Goal: Task Accomplishment & Management: Manage account settings

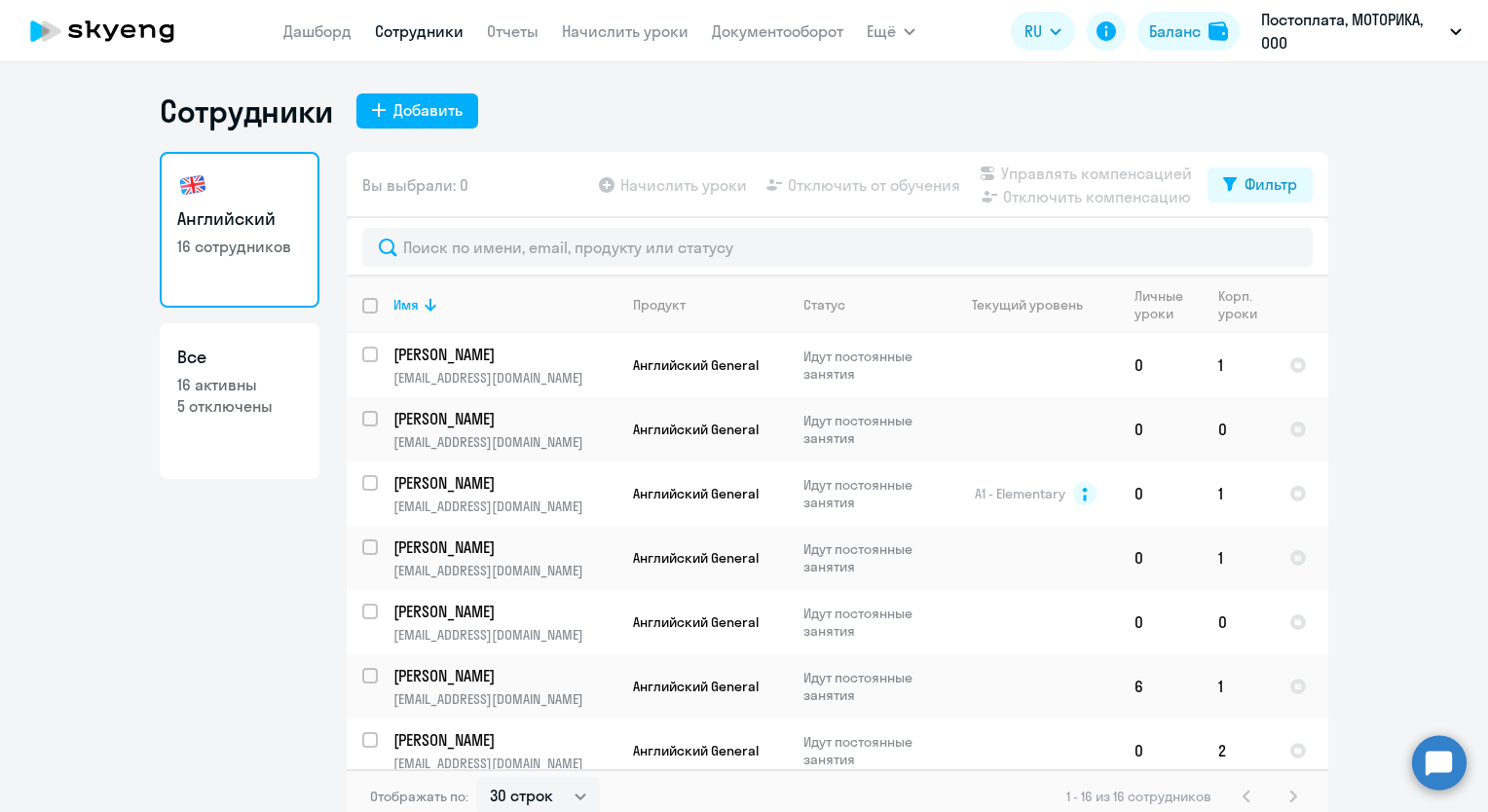
select select "30"
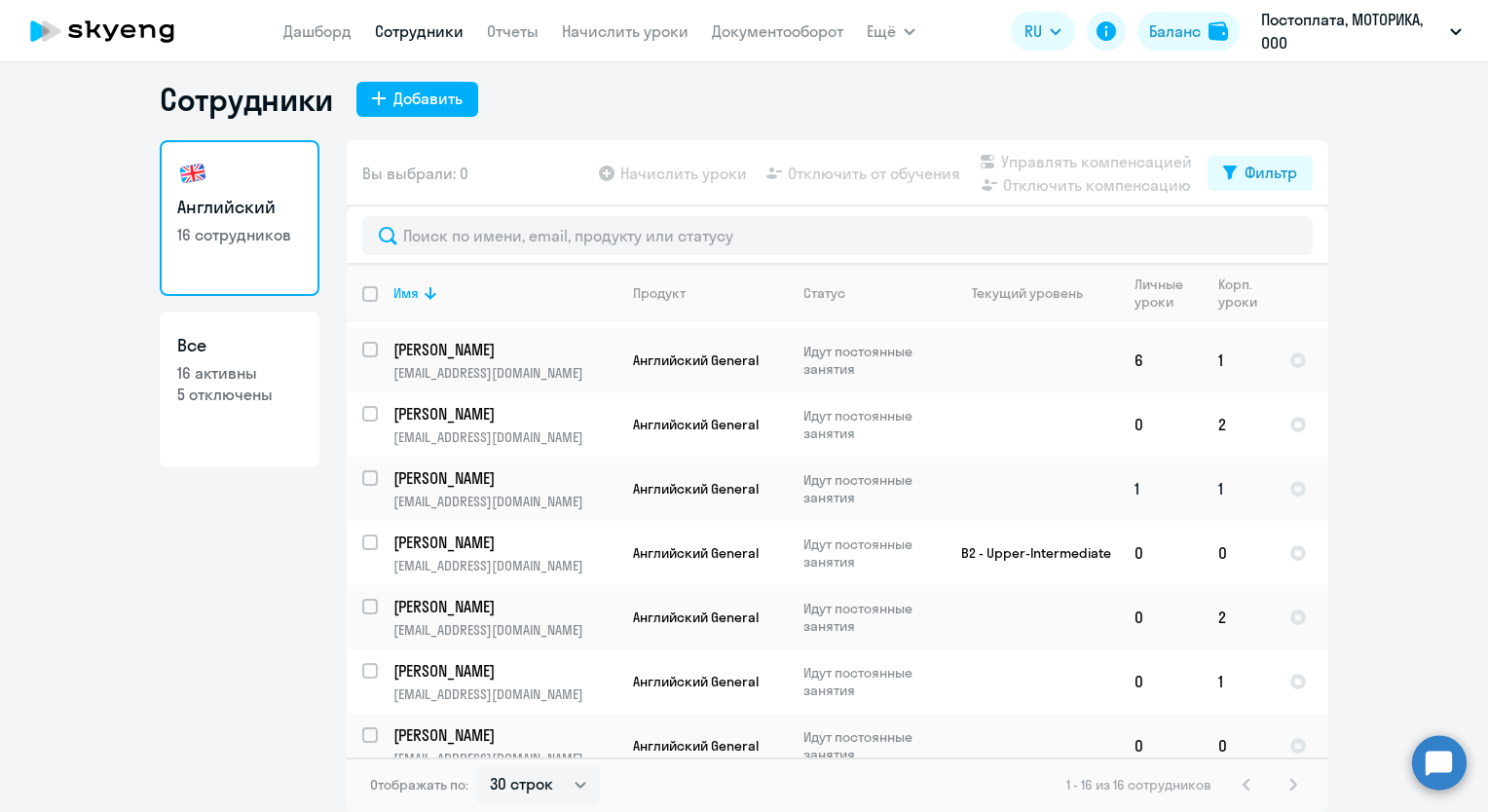
scroll to position [306, 0]
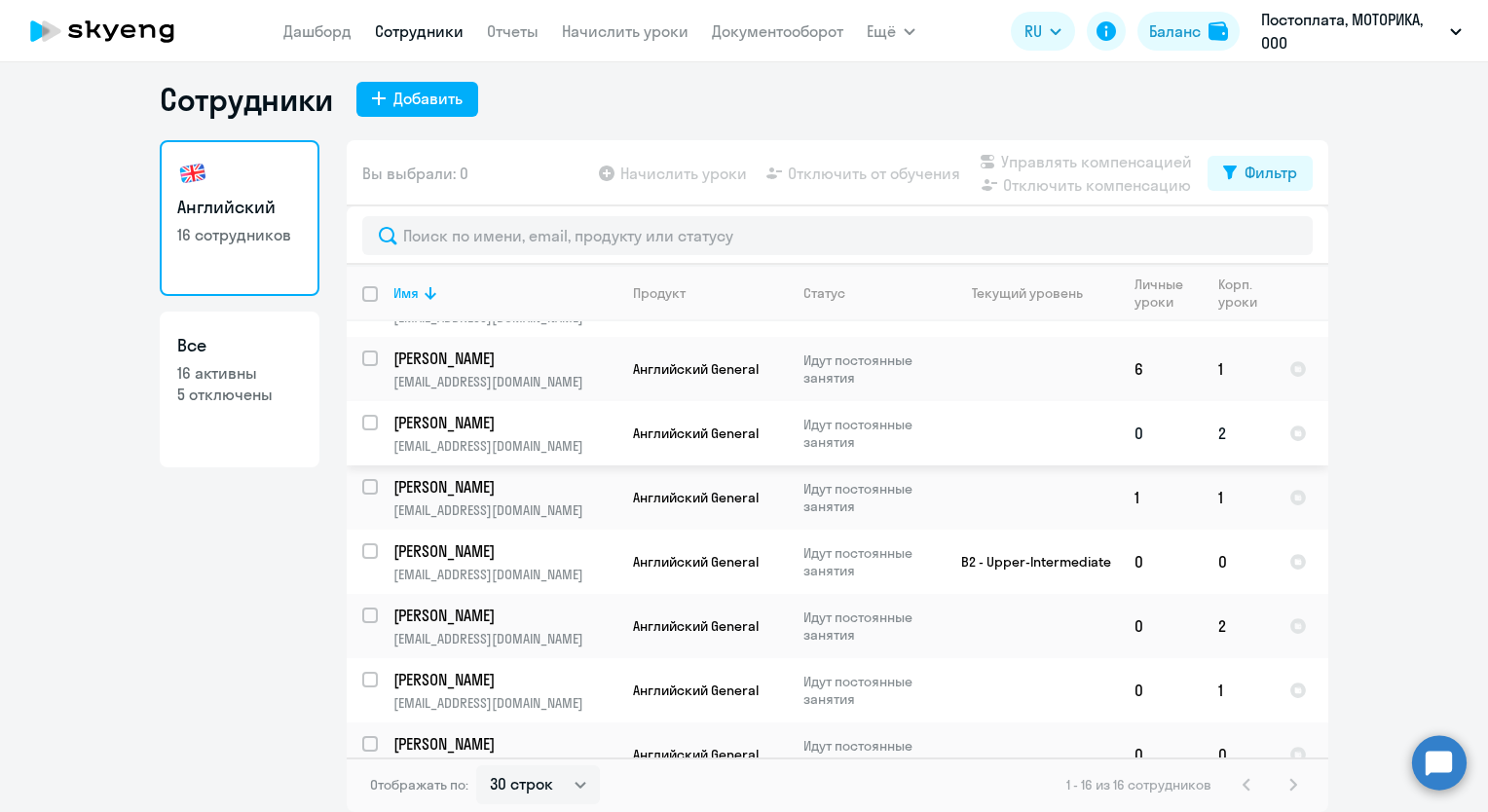
click at [431, 425] on p "[PERSON_NAME]" at bounding box center [503, 421] width 220 height 21
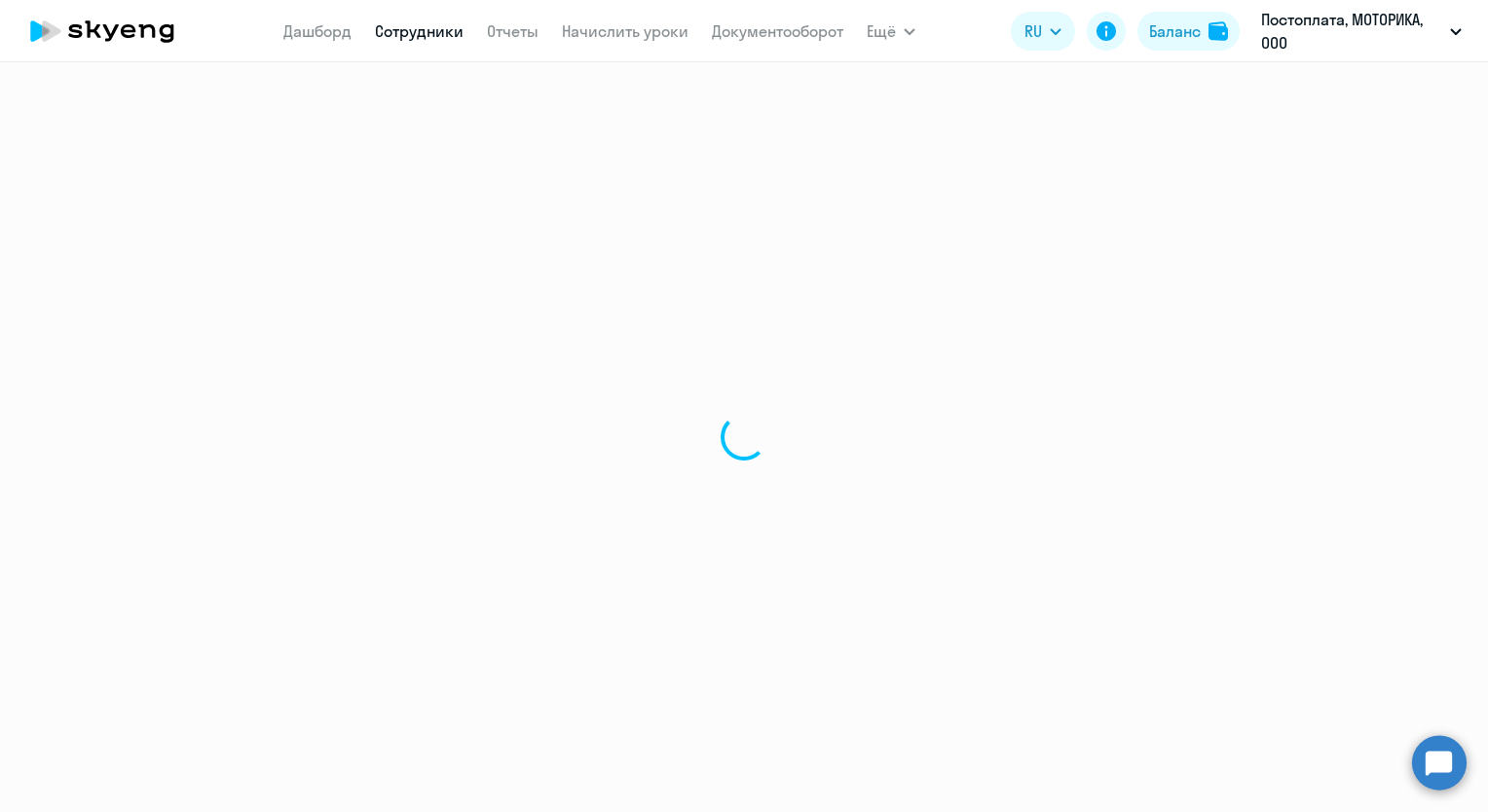
select select "english"
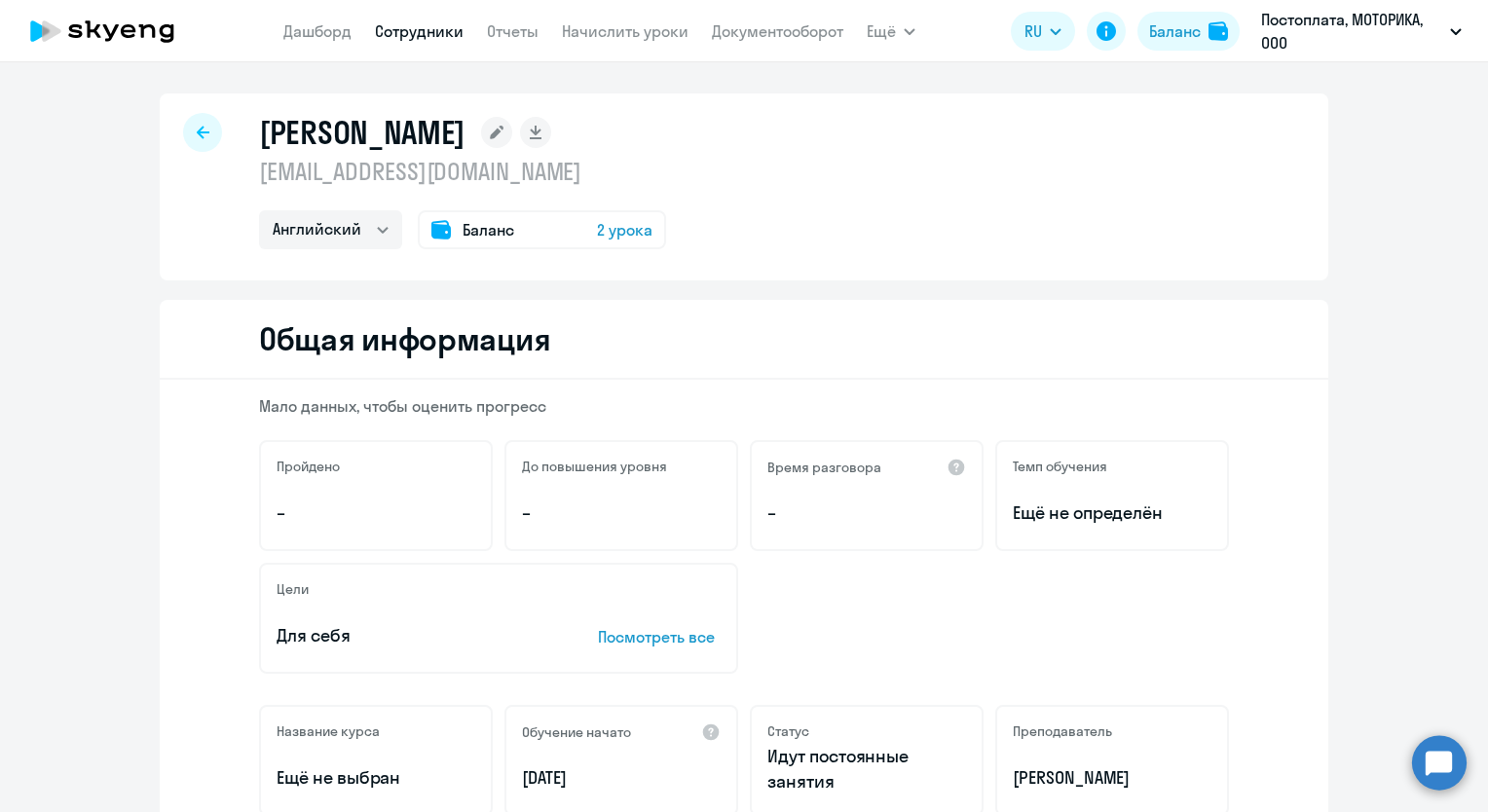
click at [633, 224] on span "2 урока" at bounding box center [625, 229] width 56 height 23
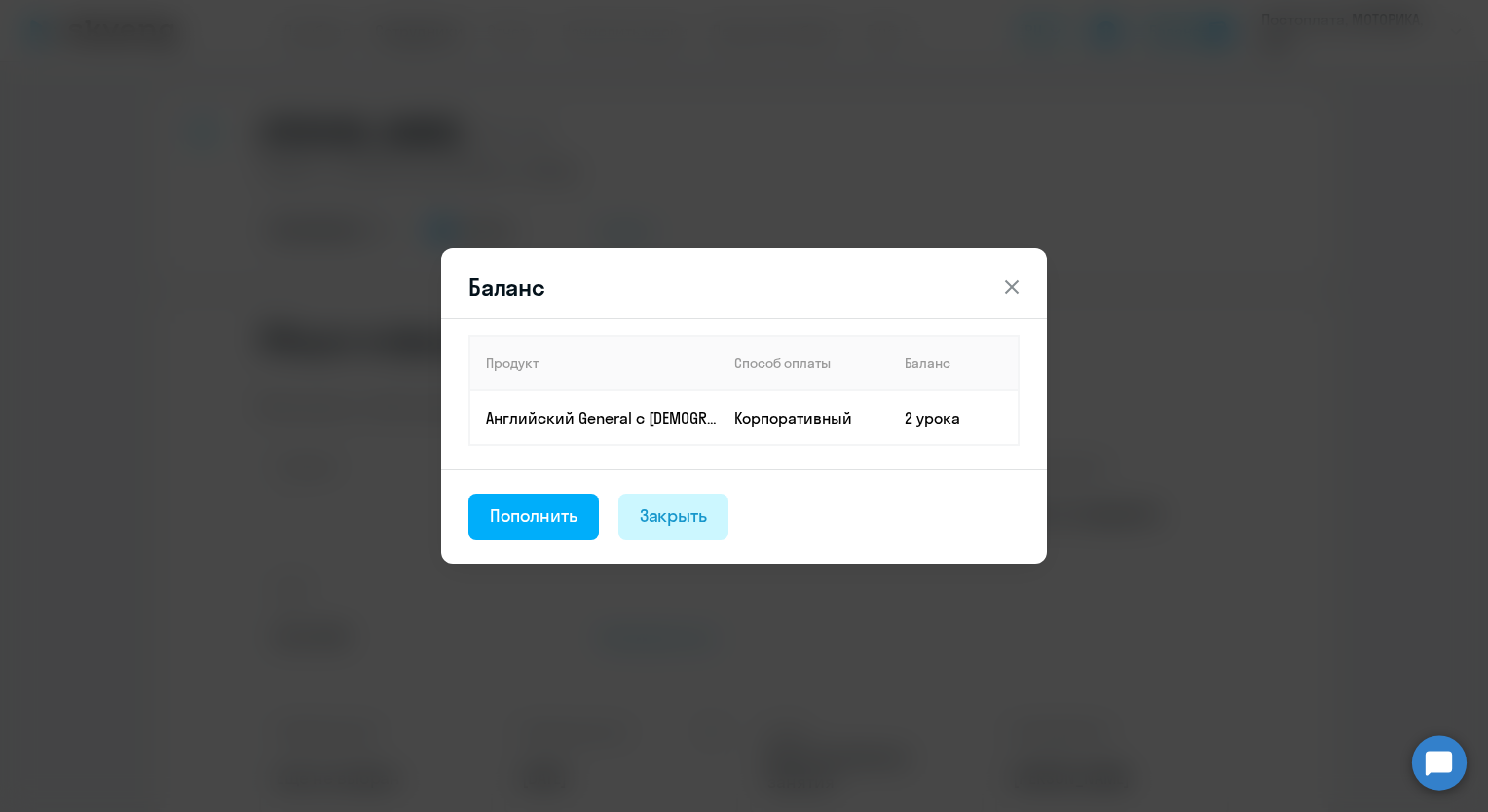
click at [682, 524] on div "Закрыть" at bounding box center [674, 515] width 68 height 25
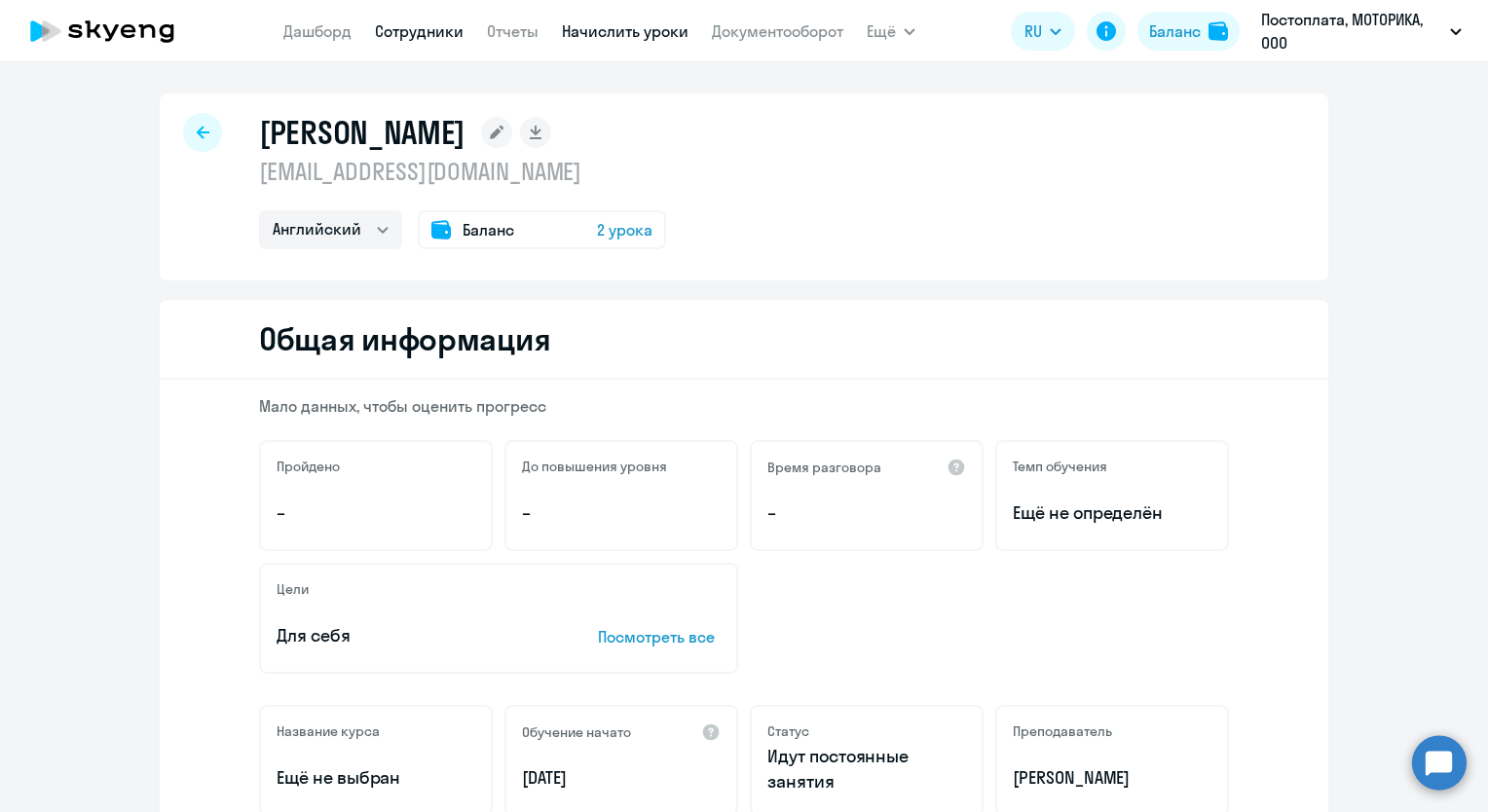
click at [592, 30] on link "Начислить уроки" at bounding box center [625, 31] width 127 height 20
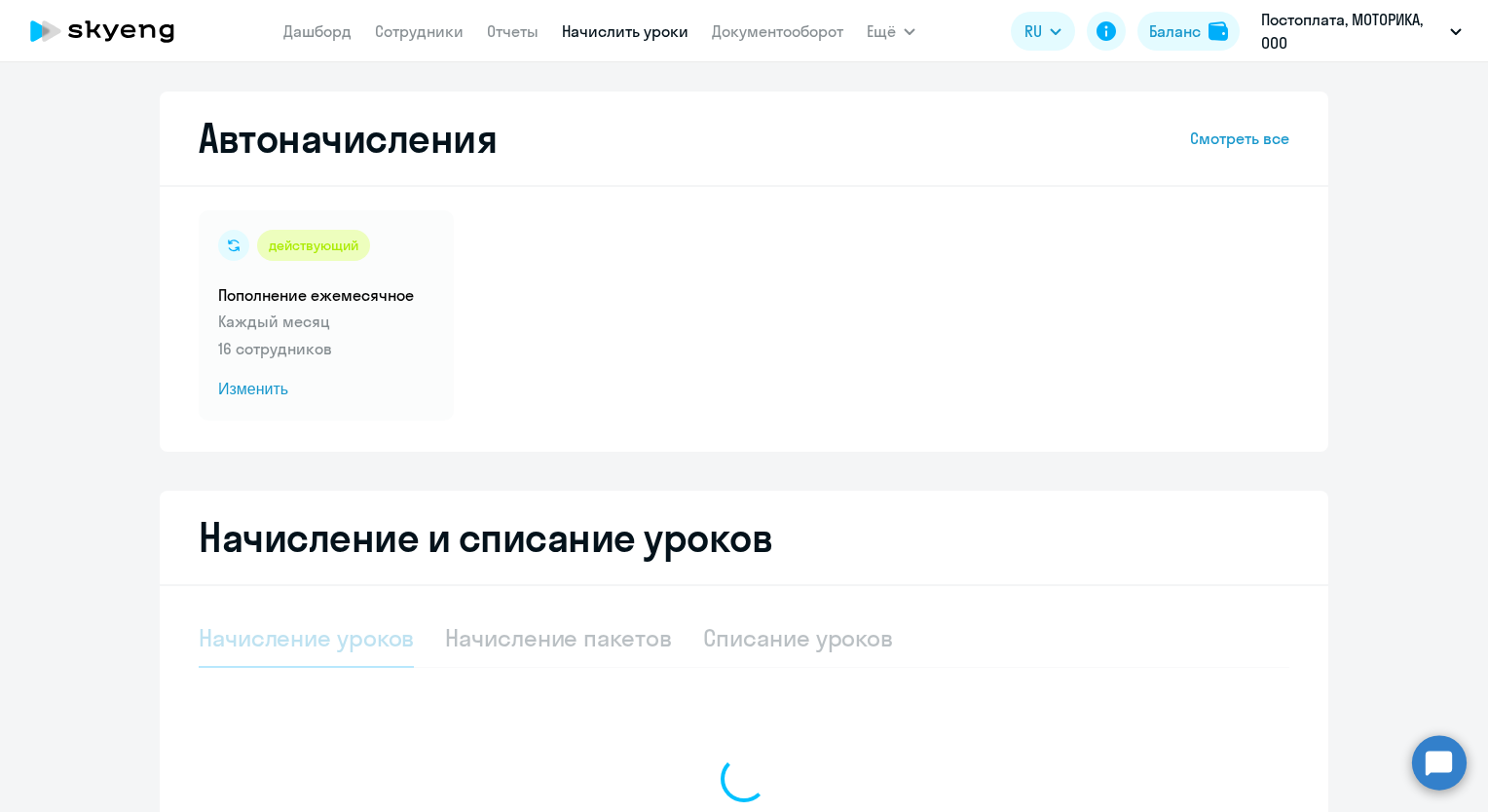
select select "10"
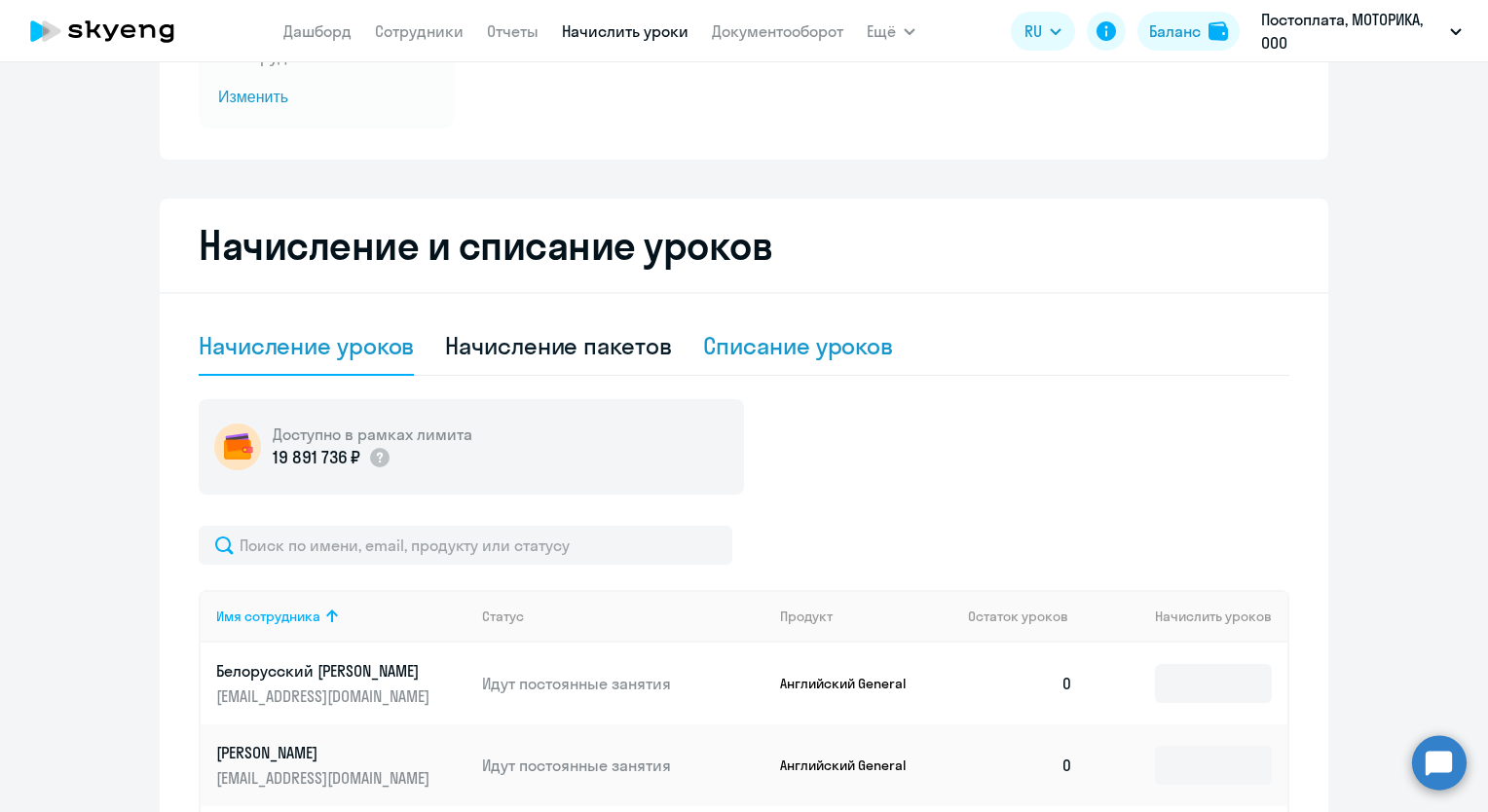
click at [787, 340] on div "Списание уроков" at bounding box center [798, 345] width 191 height 31
select select "10"
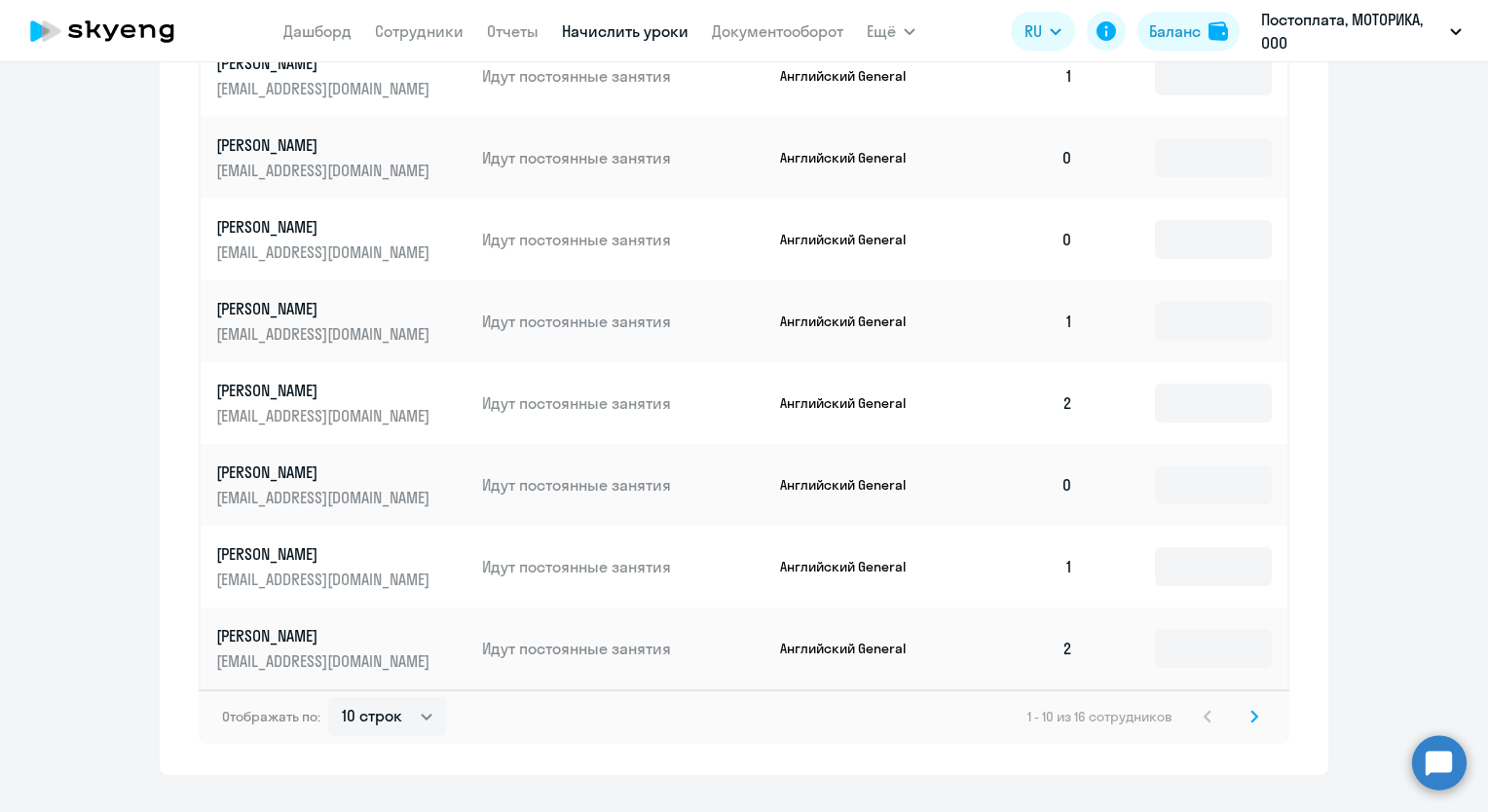
scroll to position [977, 0]
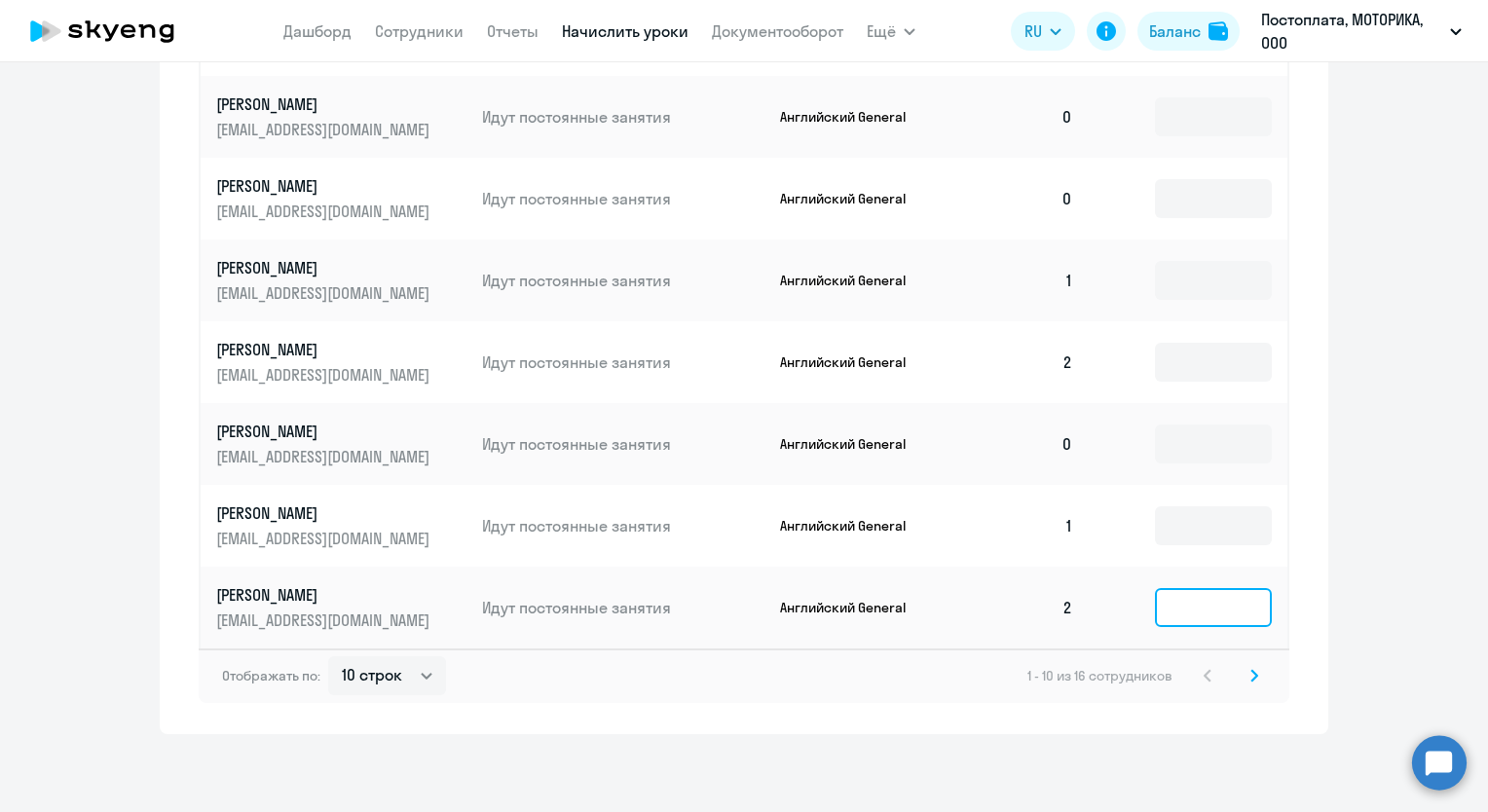
click at [1189, 618] on input at bounding box center [1213, 607] width 117 height 39
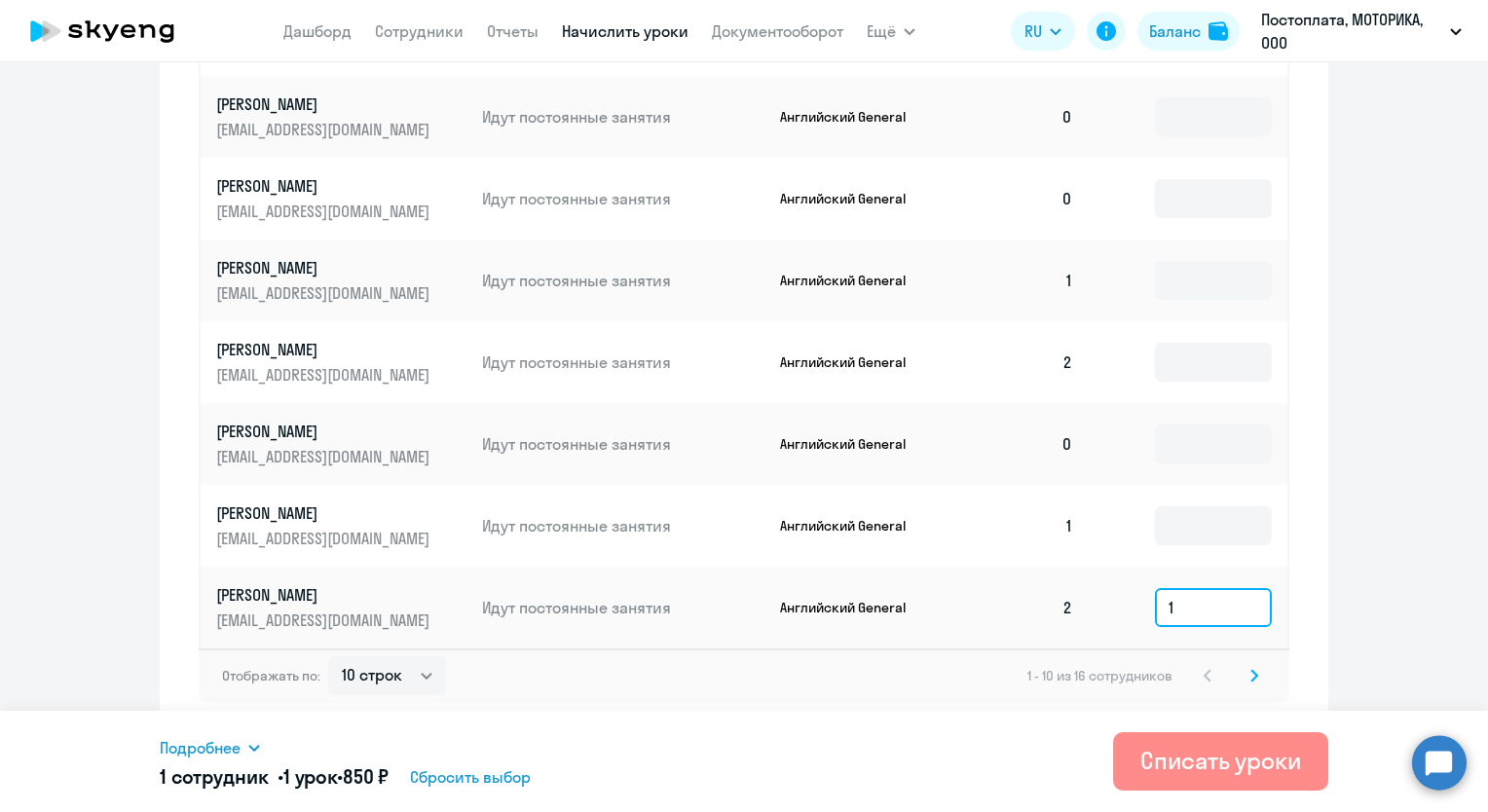
type input "1"
click at [1248, 760] on div "Списать уроки" at bounding box center [1220, 760] width 160 height 31
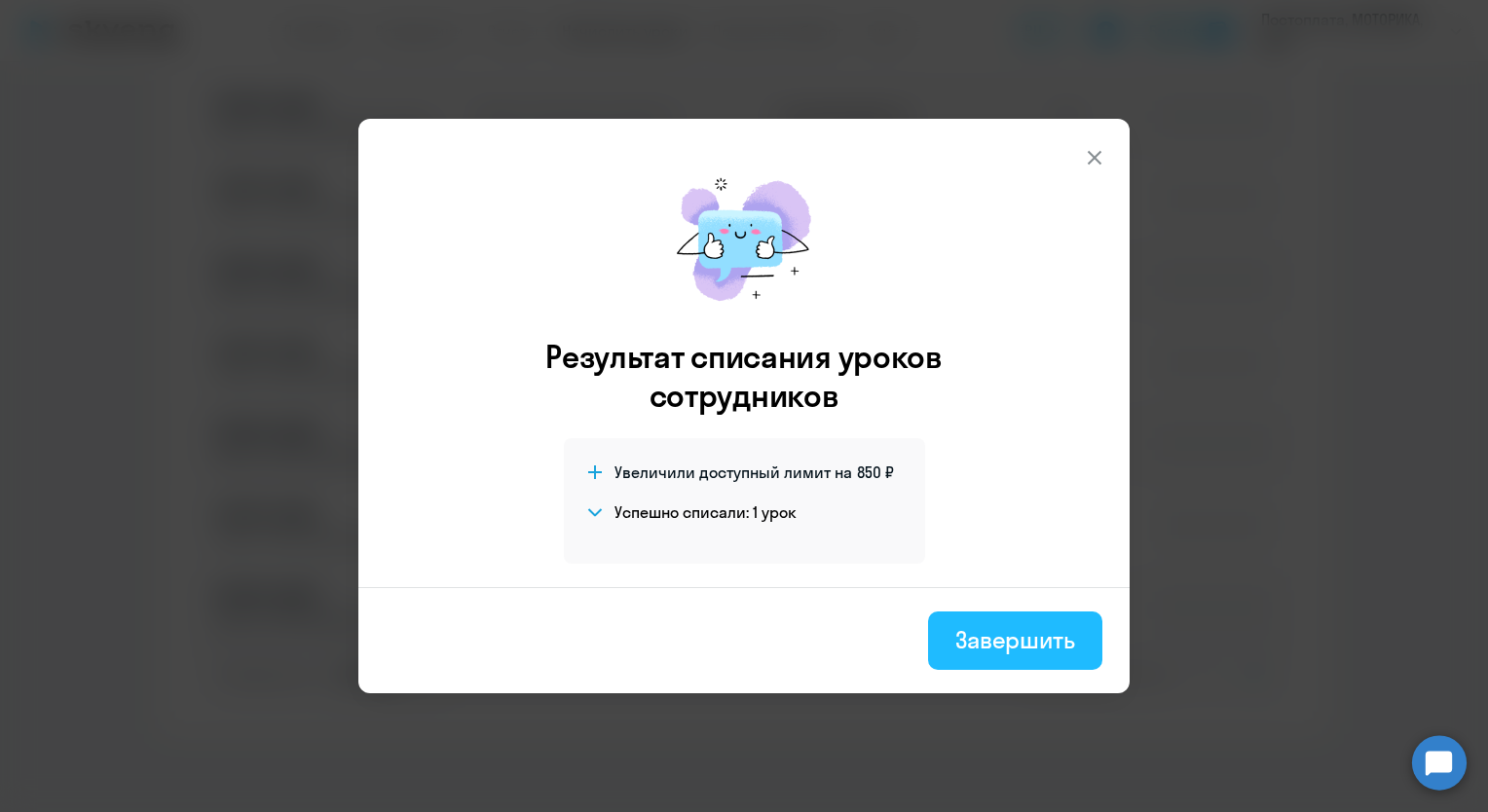
click at [998, 641] on div "Завершить" at bounding box center [1016, 639] width 120 height 31
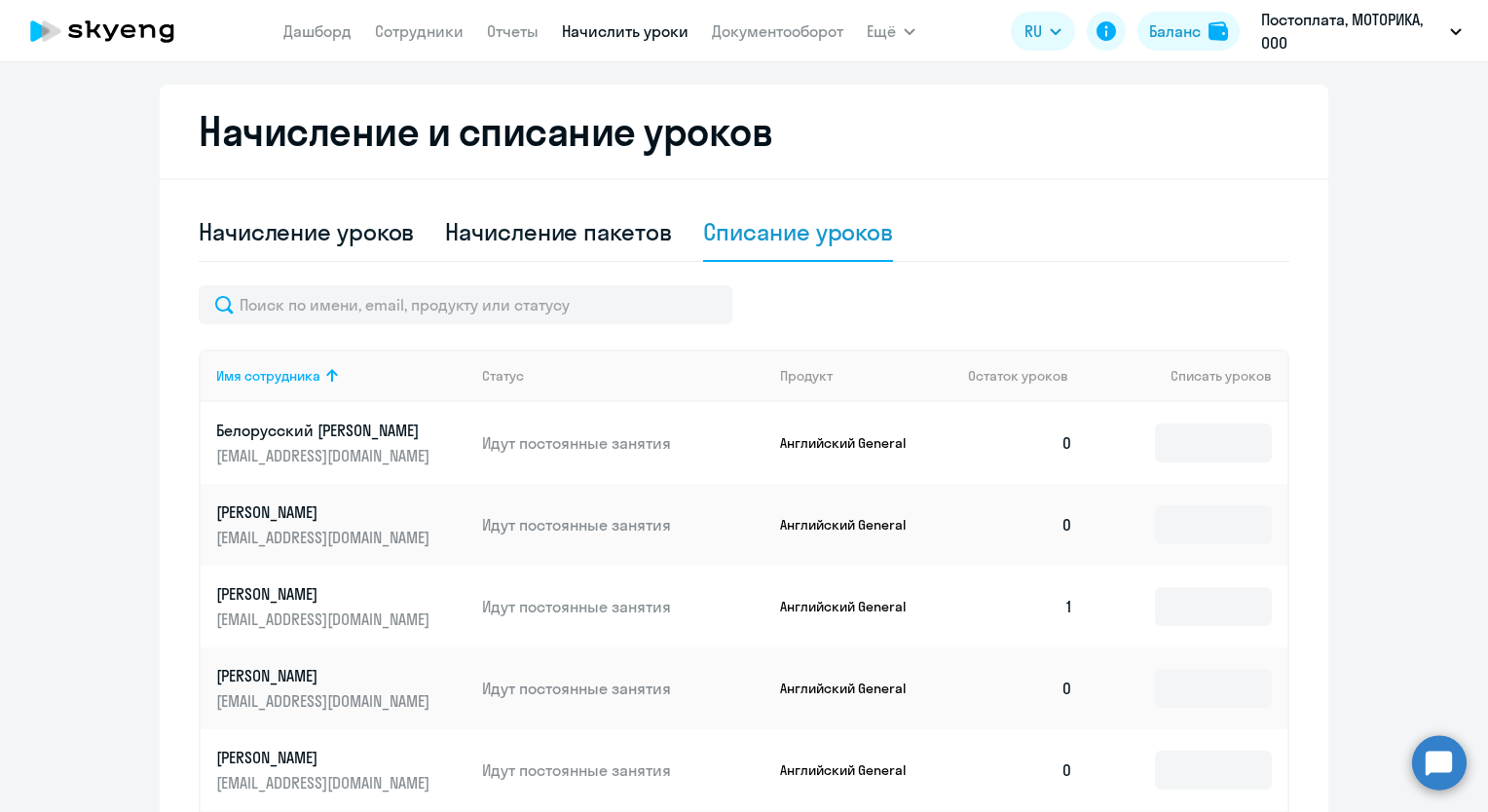
scroll to position [296, 0]
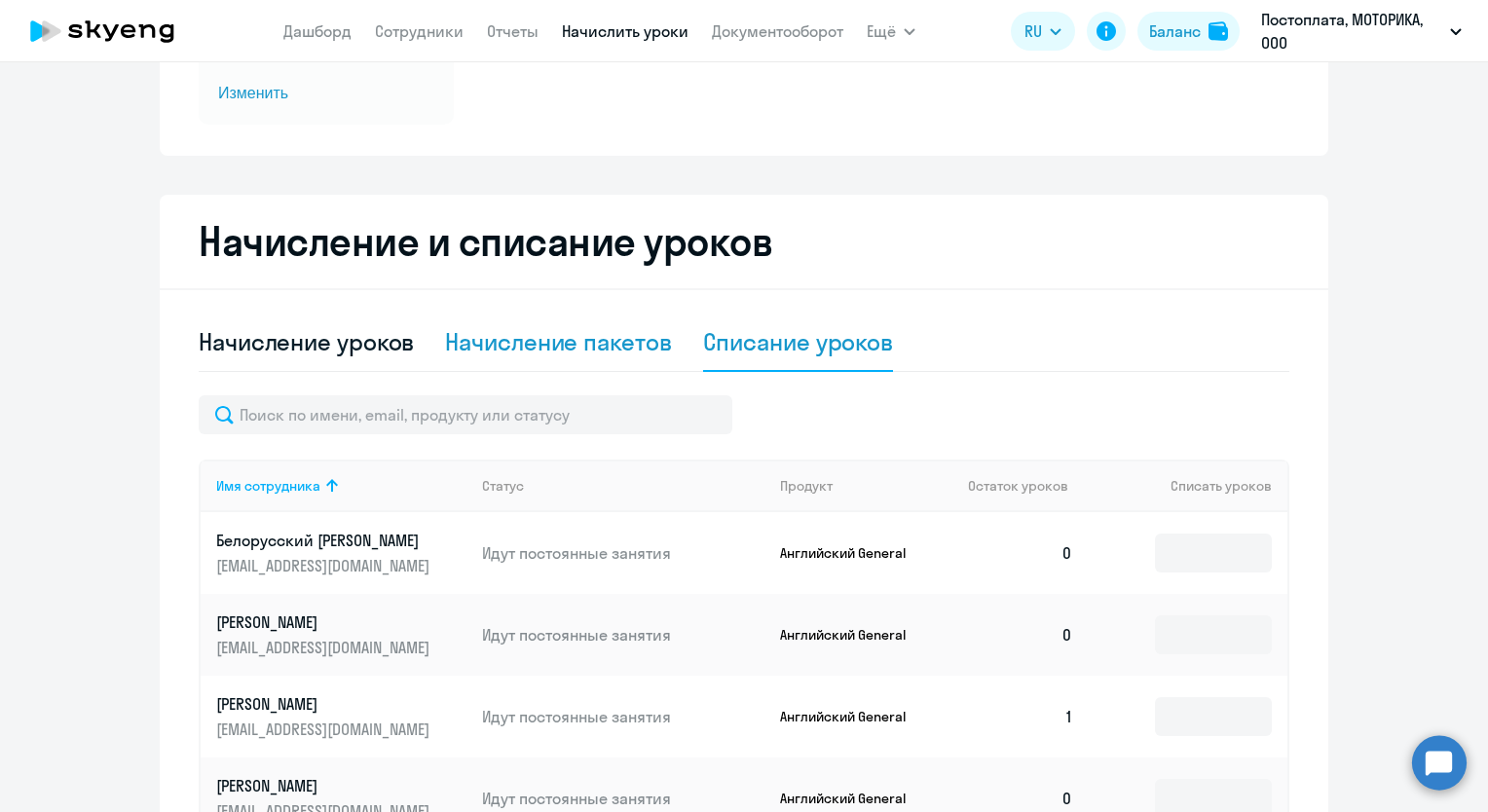
click at [566, 339] on div "Начисление пакетов" at bounding box center [558, 341] width 226 height 31
select select "10"
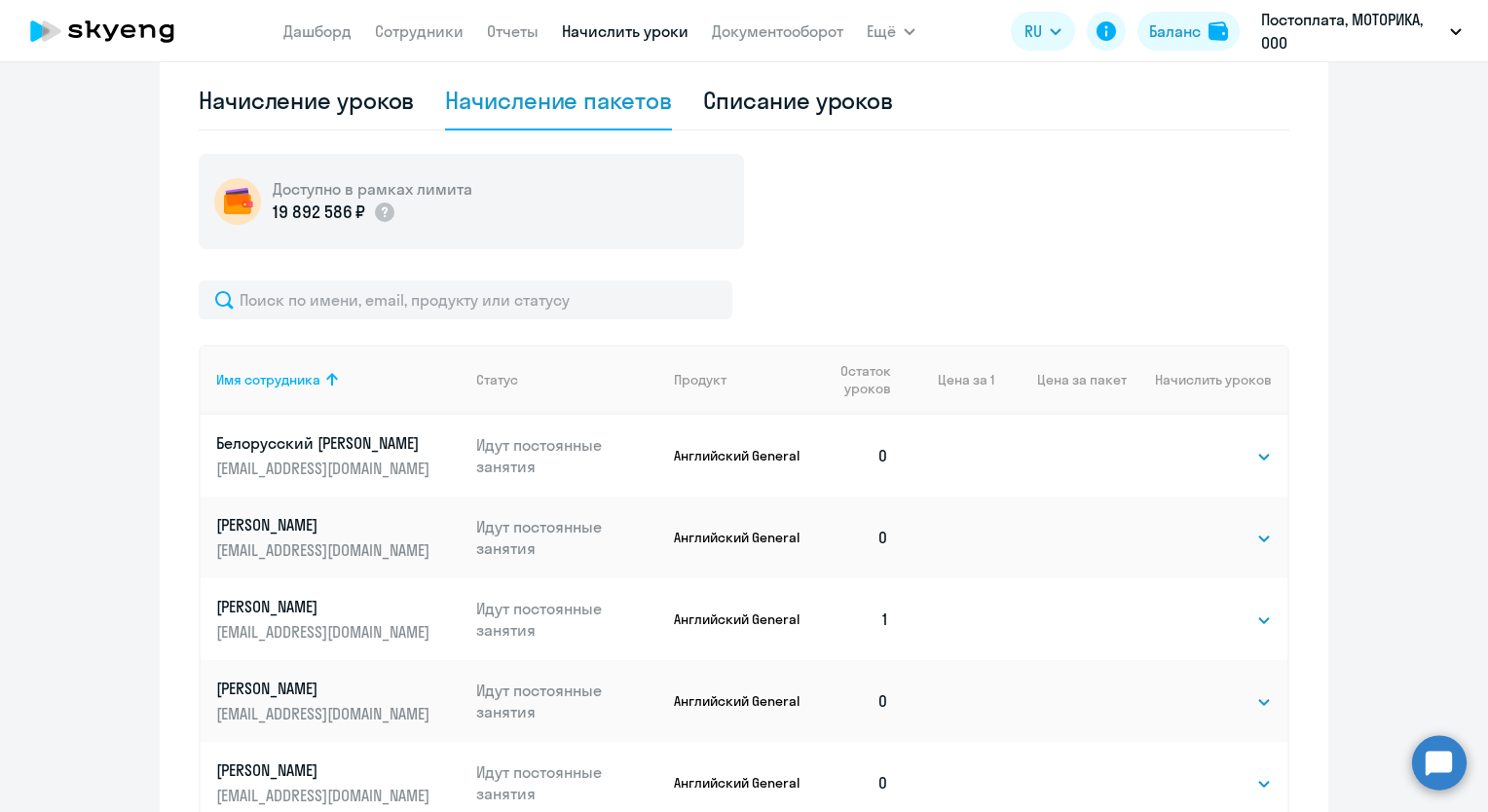
scroll to position [394, 0]
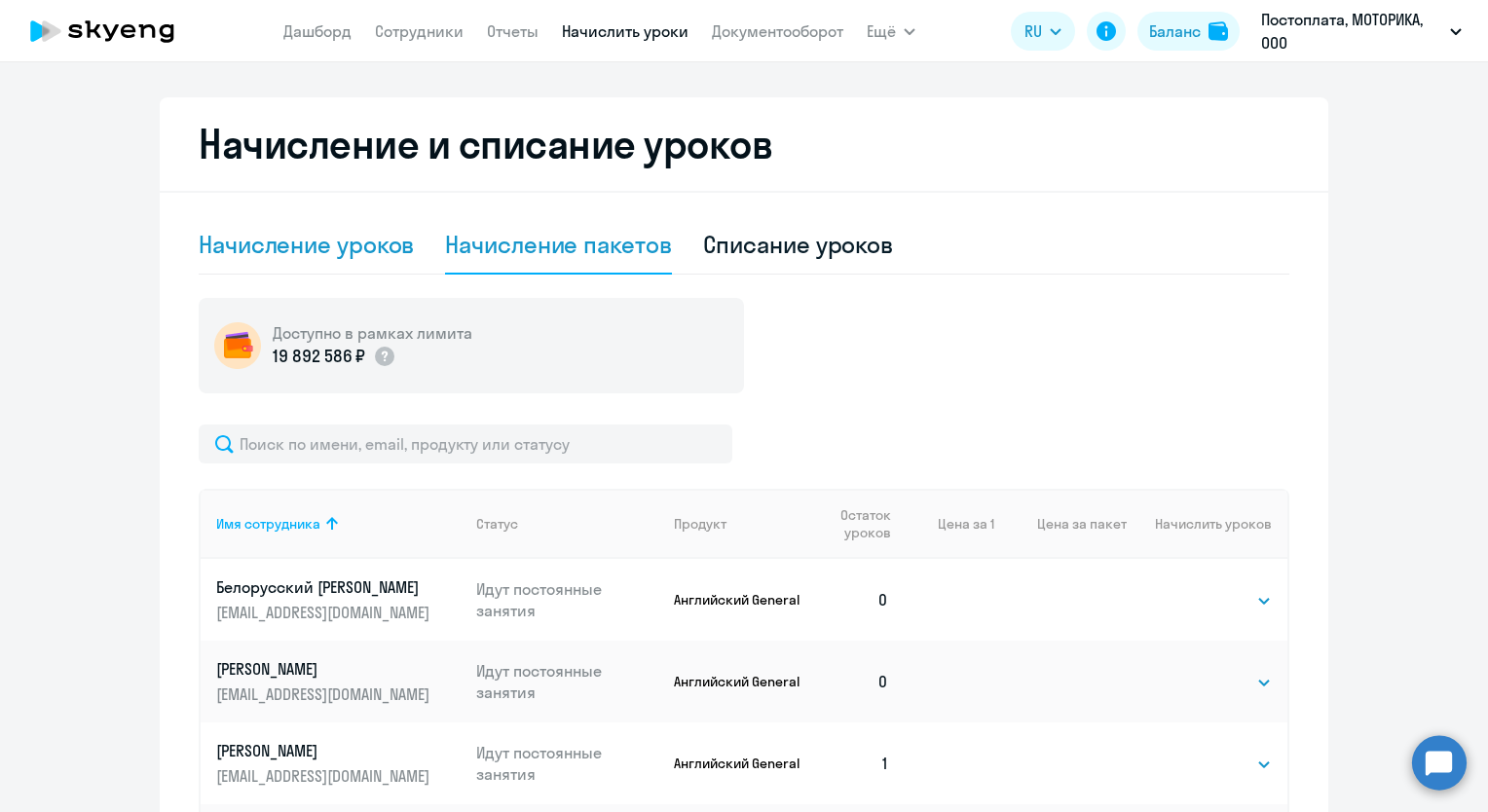
click at [333, 241] on div "Начисление уроков" at bounding box center [306, 244] width 215 height 31
select select "10"
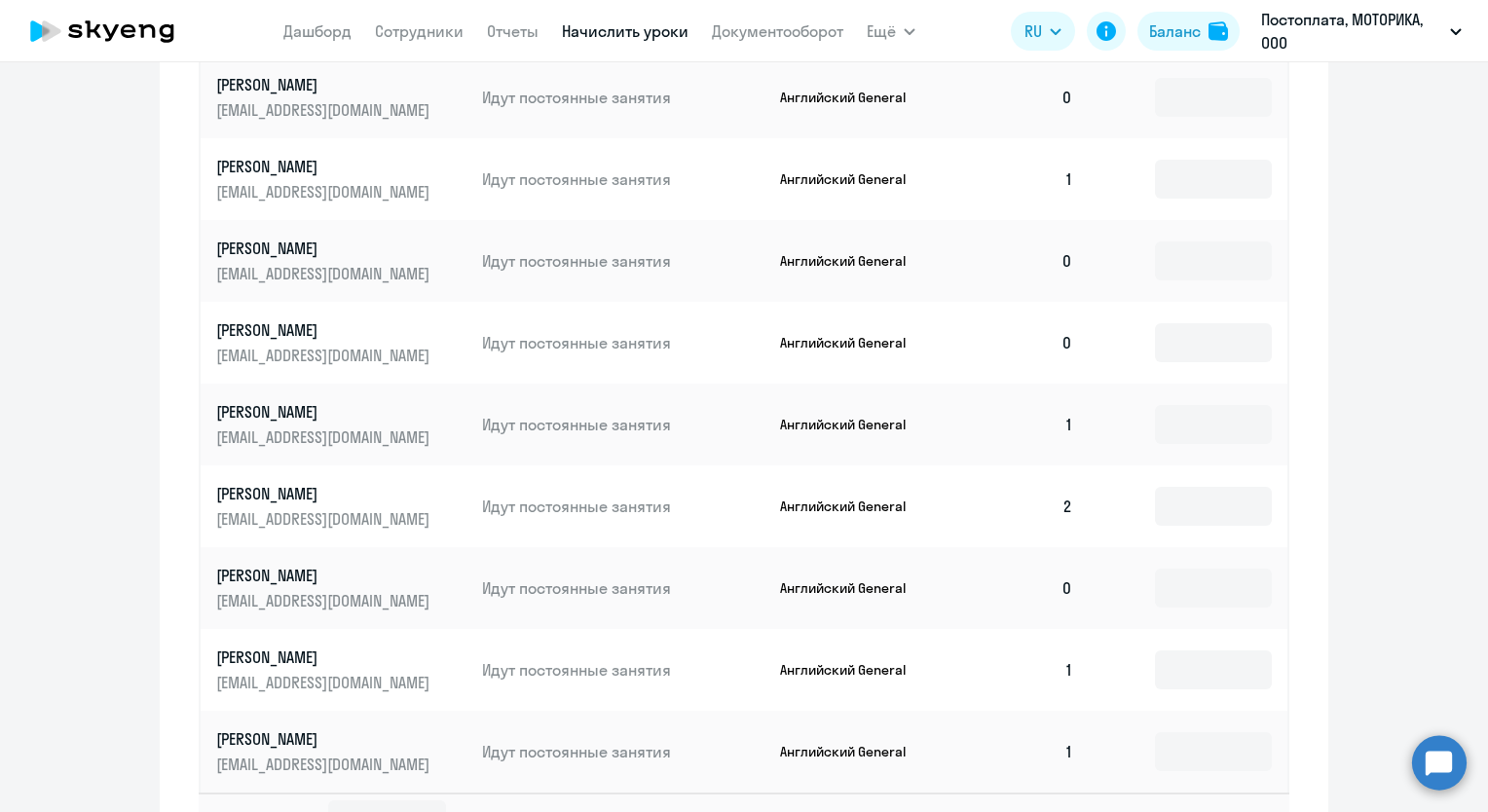
scroll to position [713, 0]
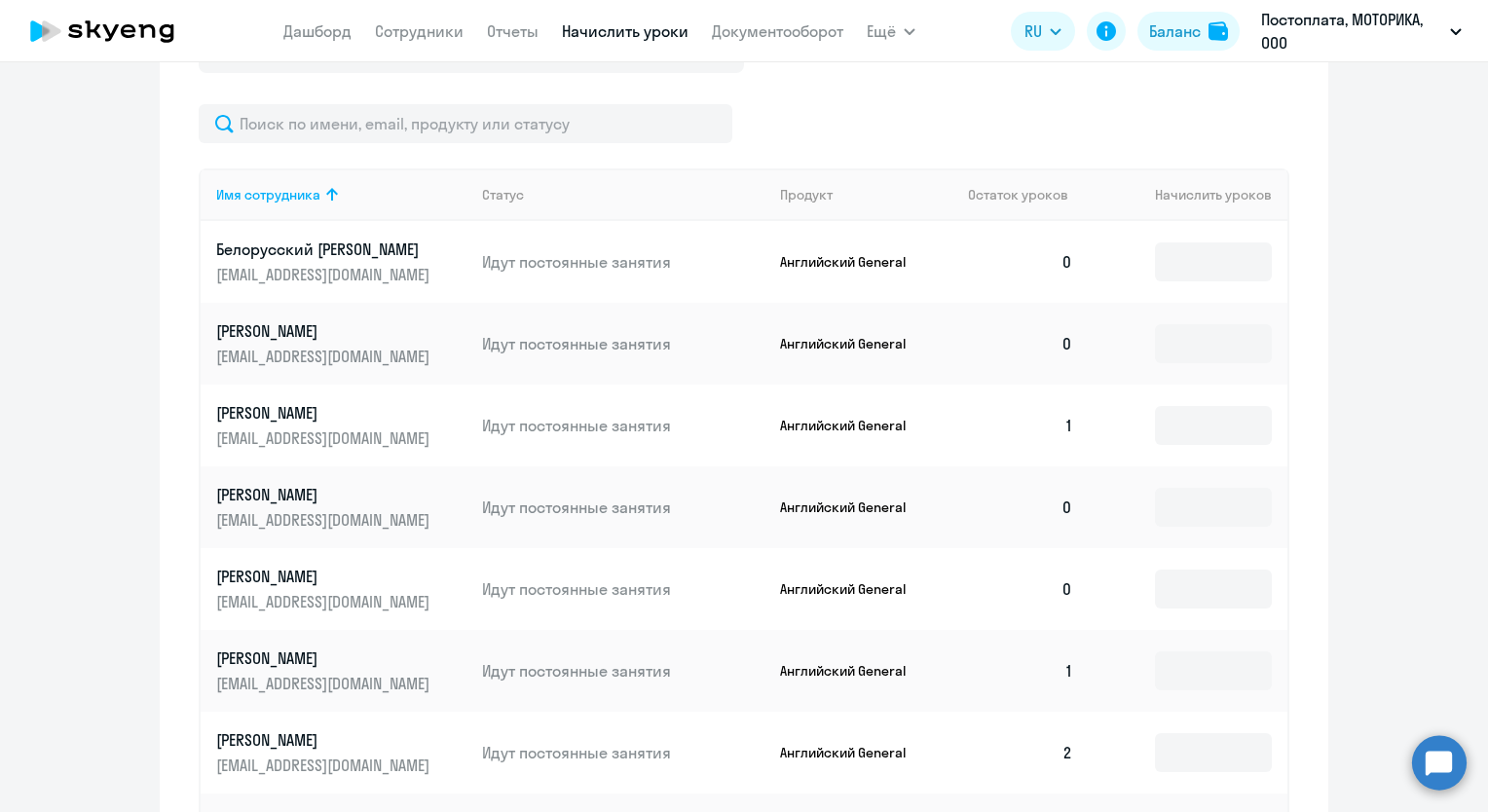
click at [290, 510] on p "[EMAIL_ADDRESS][DOMAIN_NAME]" at bounding box center [325, 519] width 218 height 21
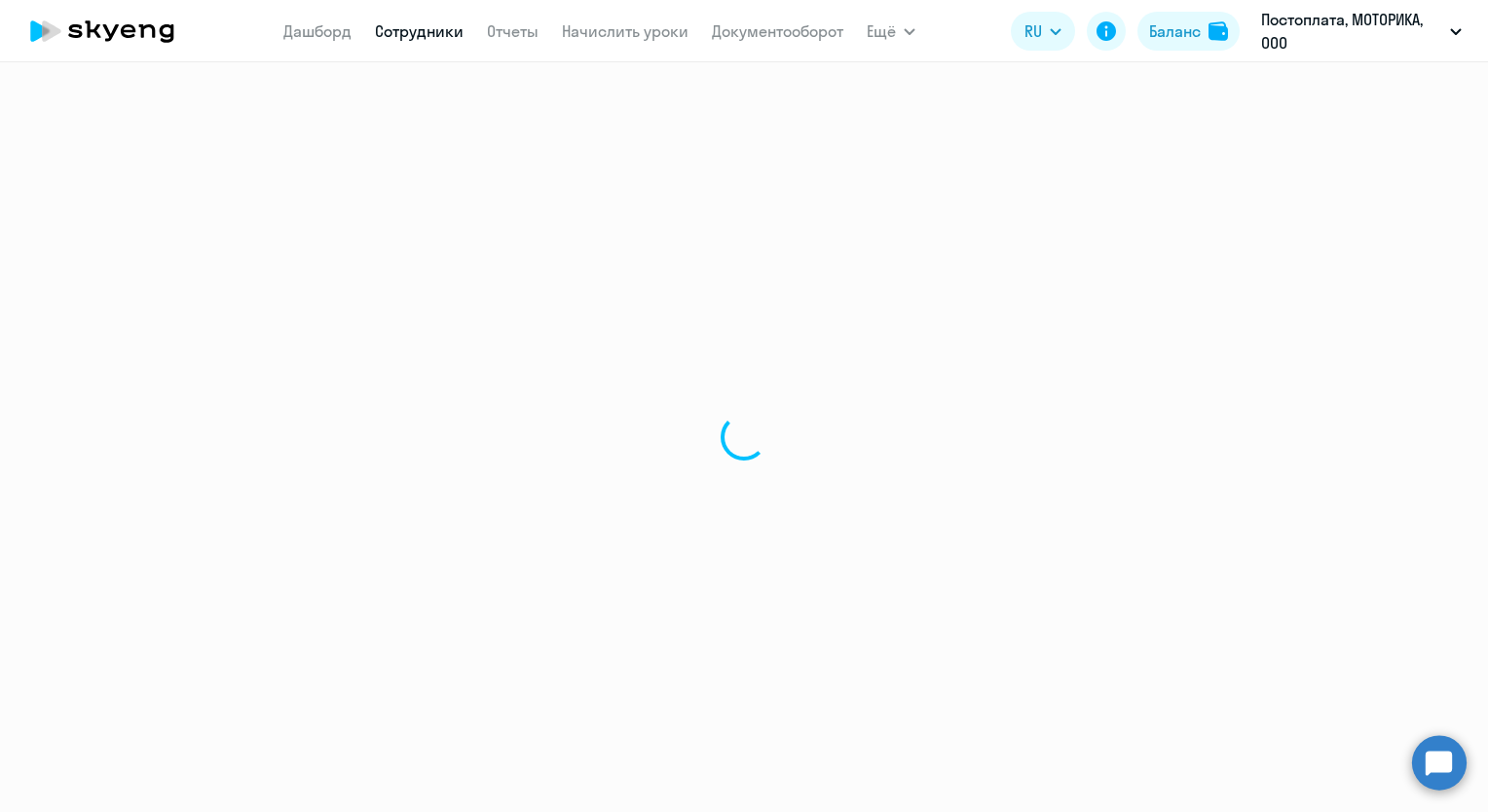
select select "english"
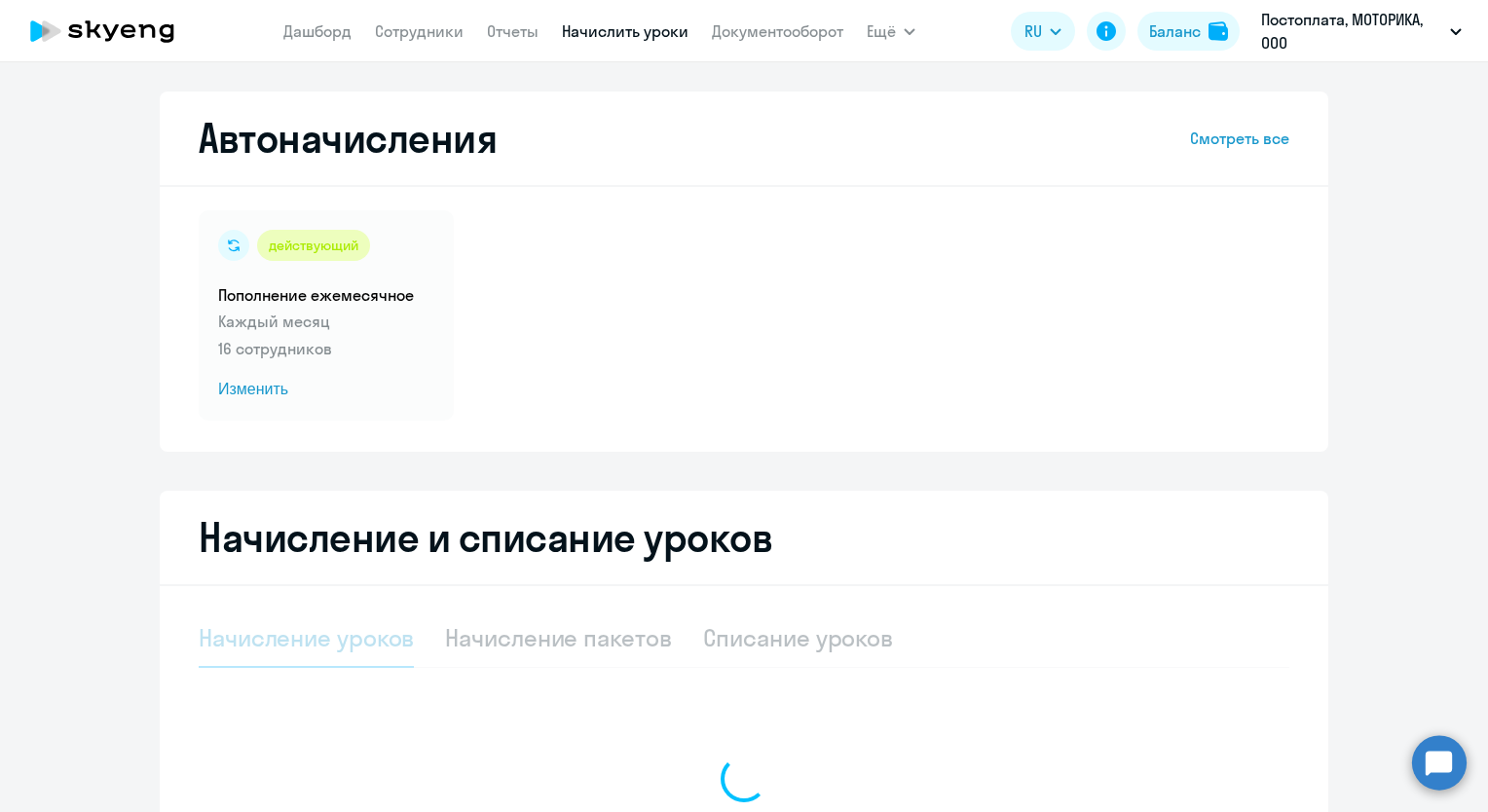
select select "10"
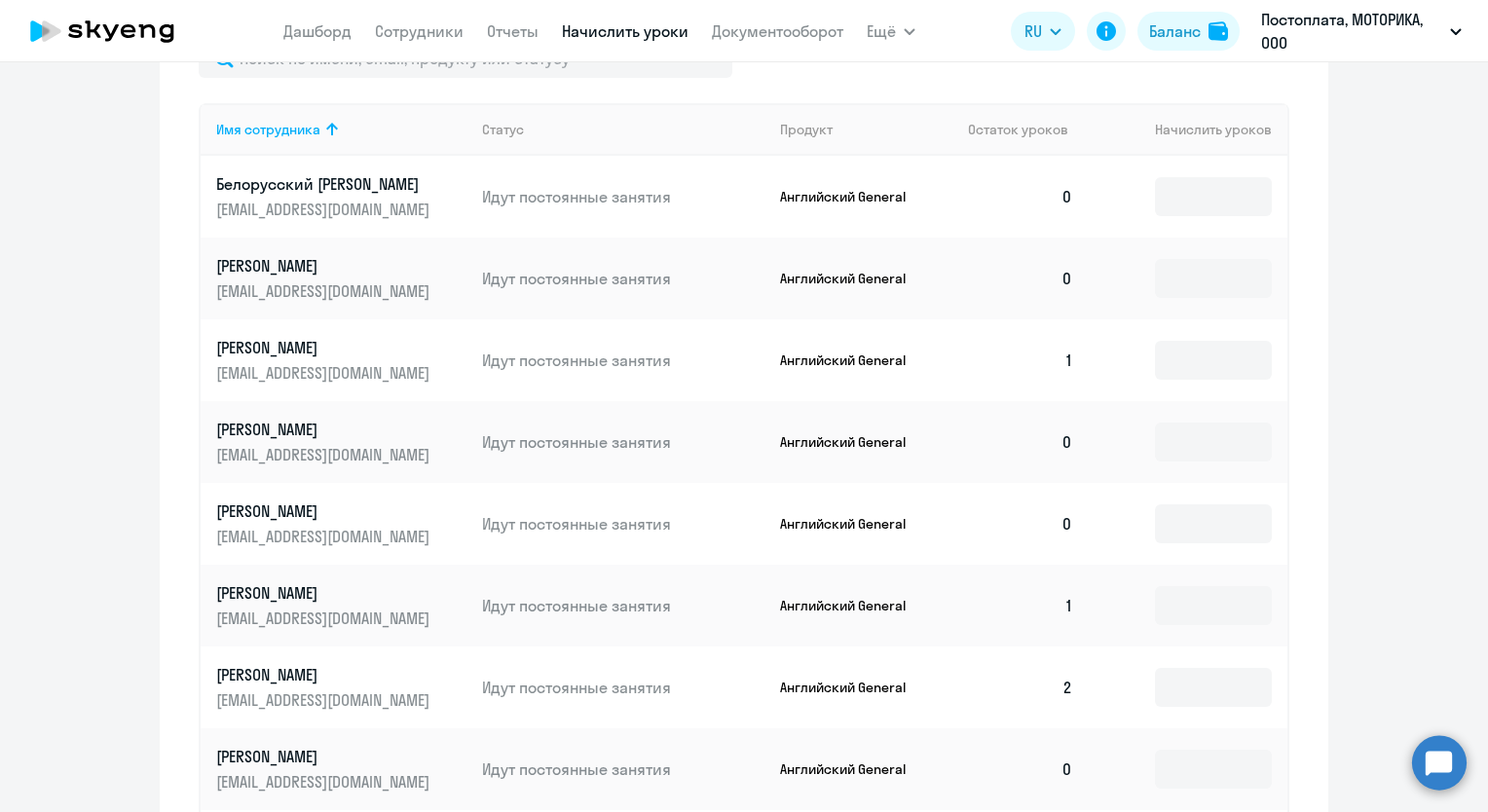
scroll to position [876, 0]
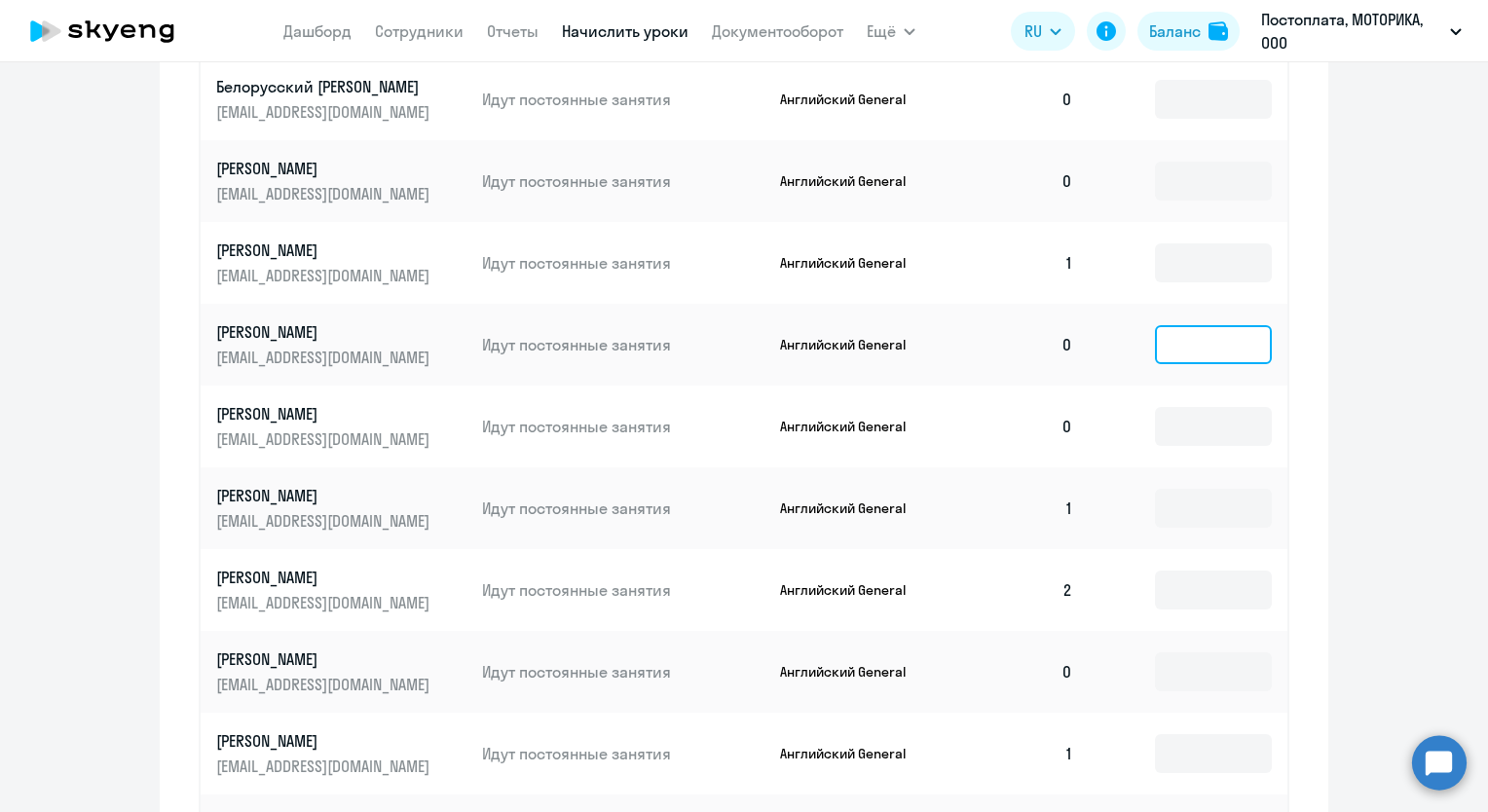
click at [1223, 346] on input at bounding box center [1213, 344] width 117 height 39
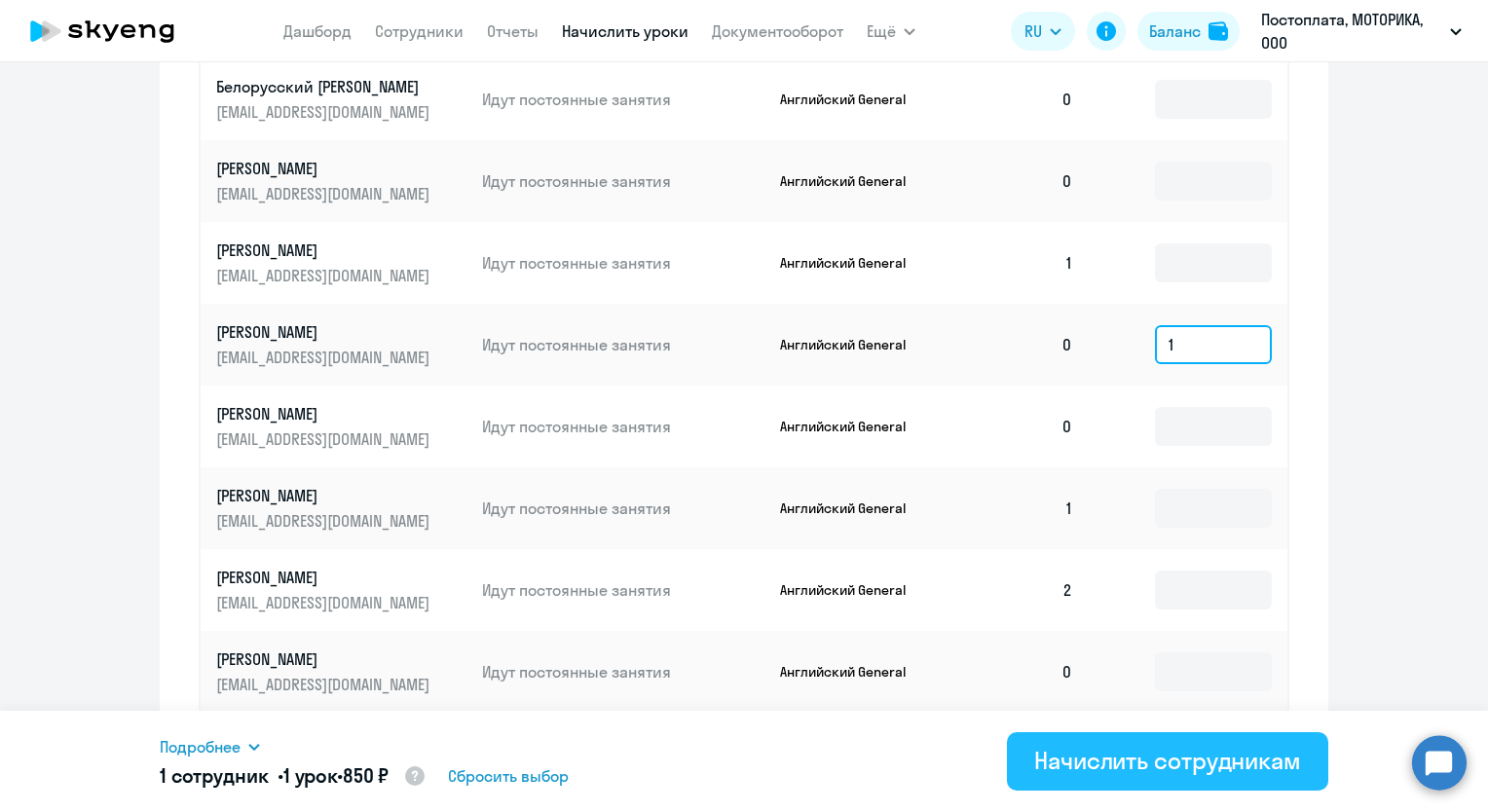
type input "1"
click at [1165, 761] on div "Начислить сотрудникам" at bounding box center [1168, 760] width 267 height 31
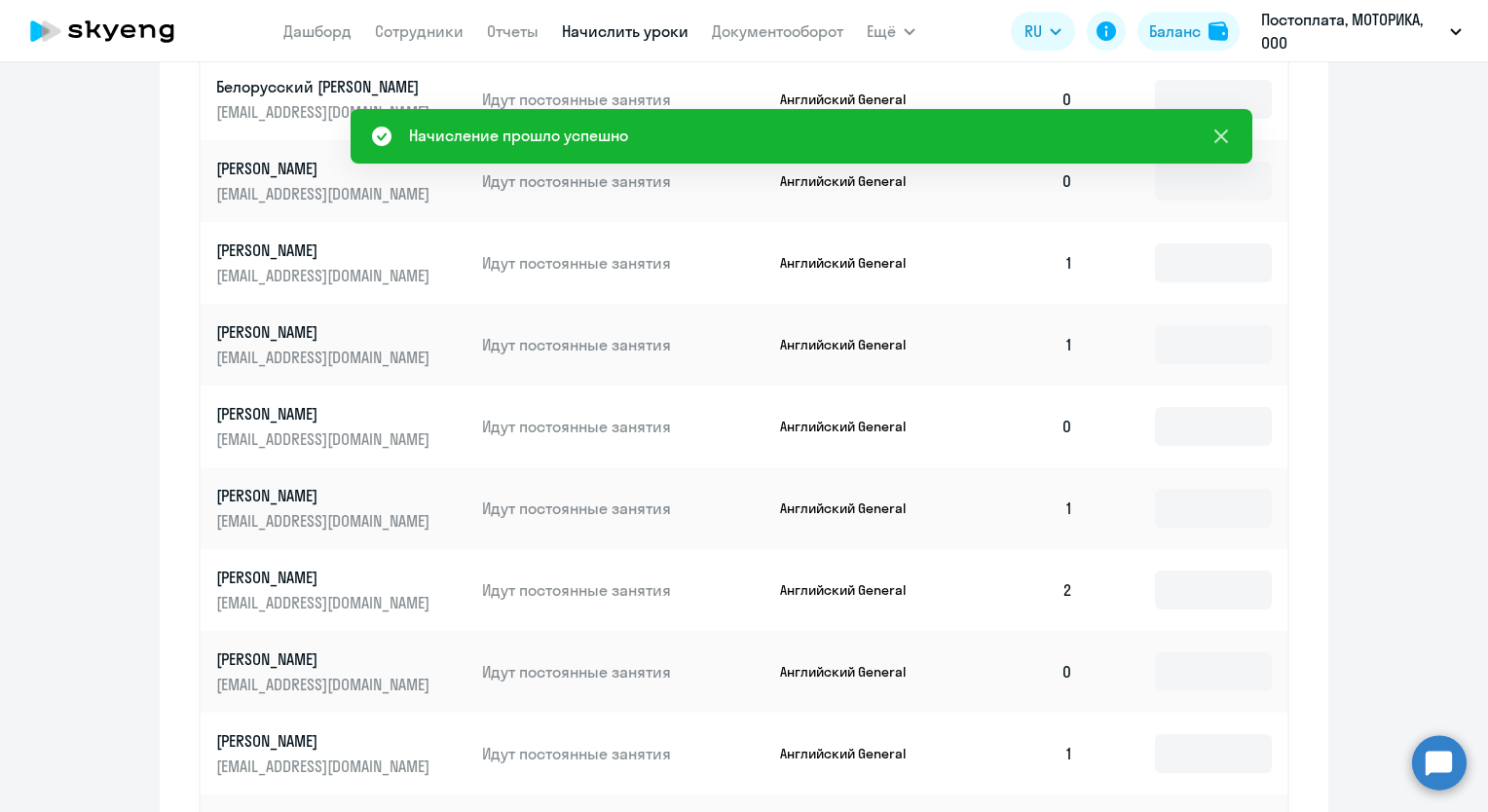
click at [1223, 131] on icon at bounding box center [1221, 135] width 23 height 23
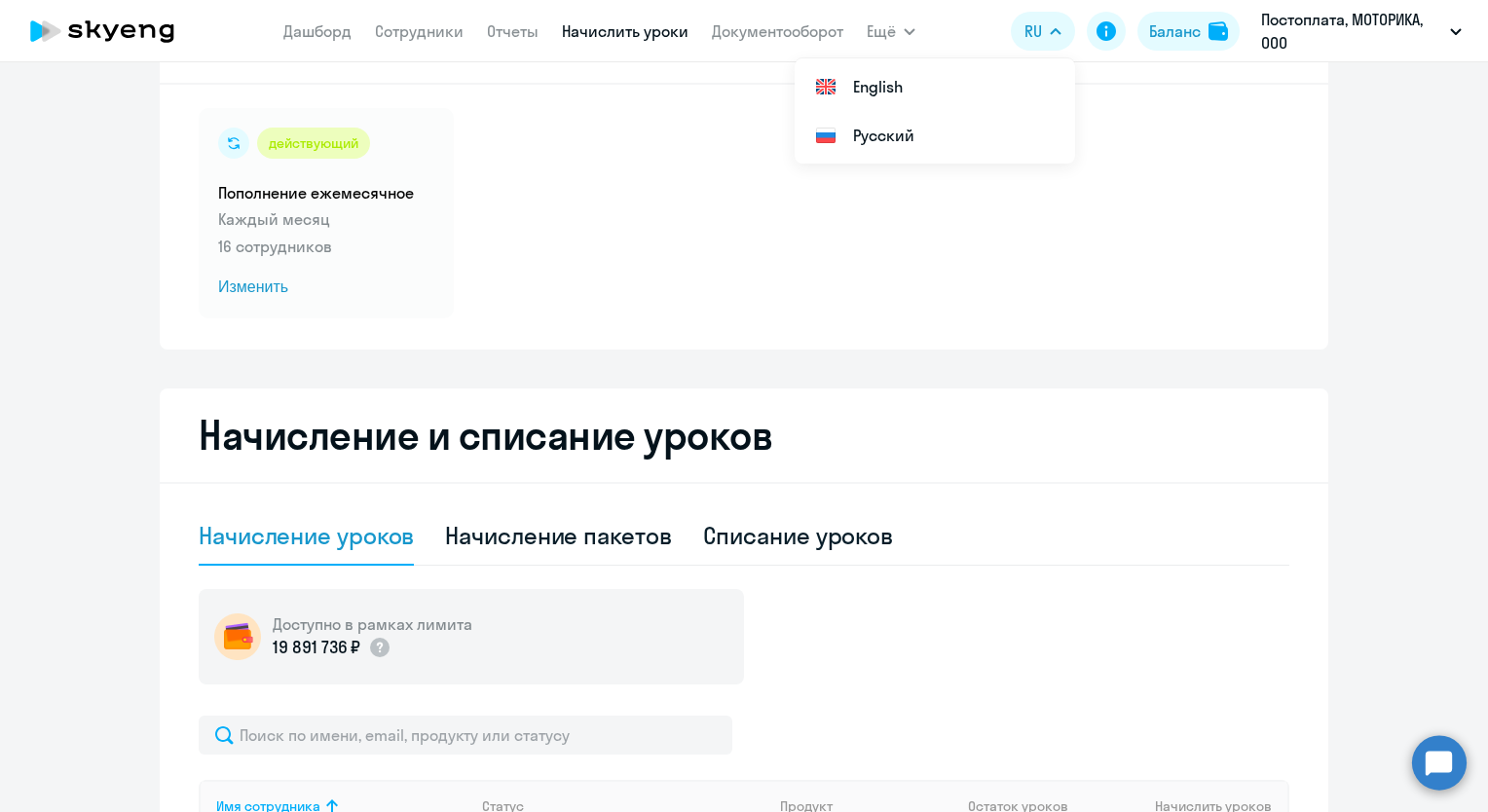
scroll to position [0, 0]
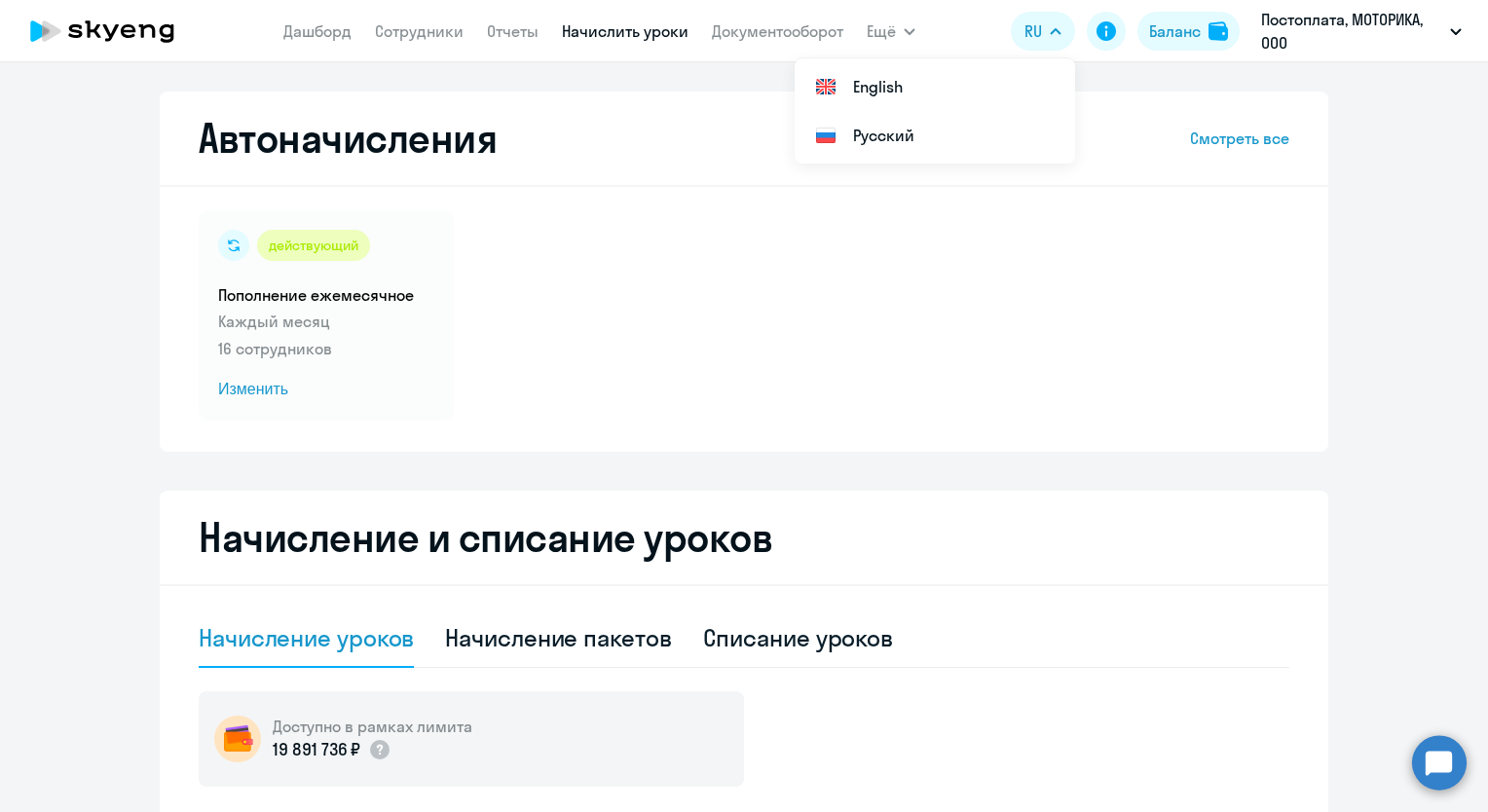
click at [1439, 772] on circle at bounding box center [1439, 762] width 55 height 55
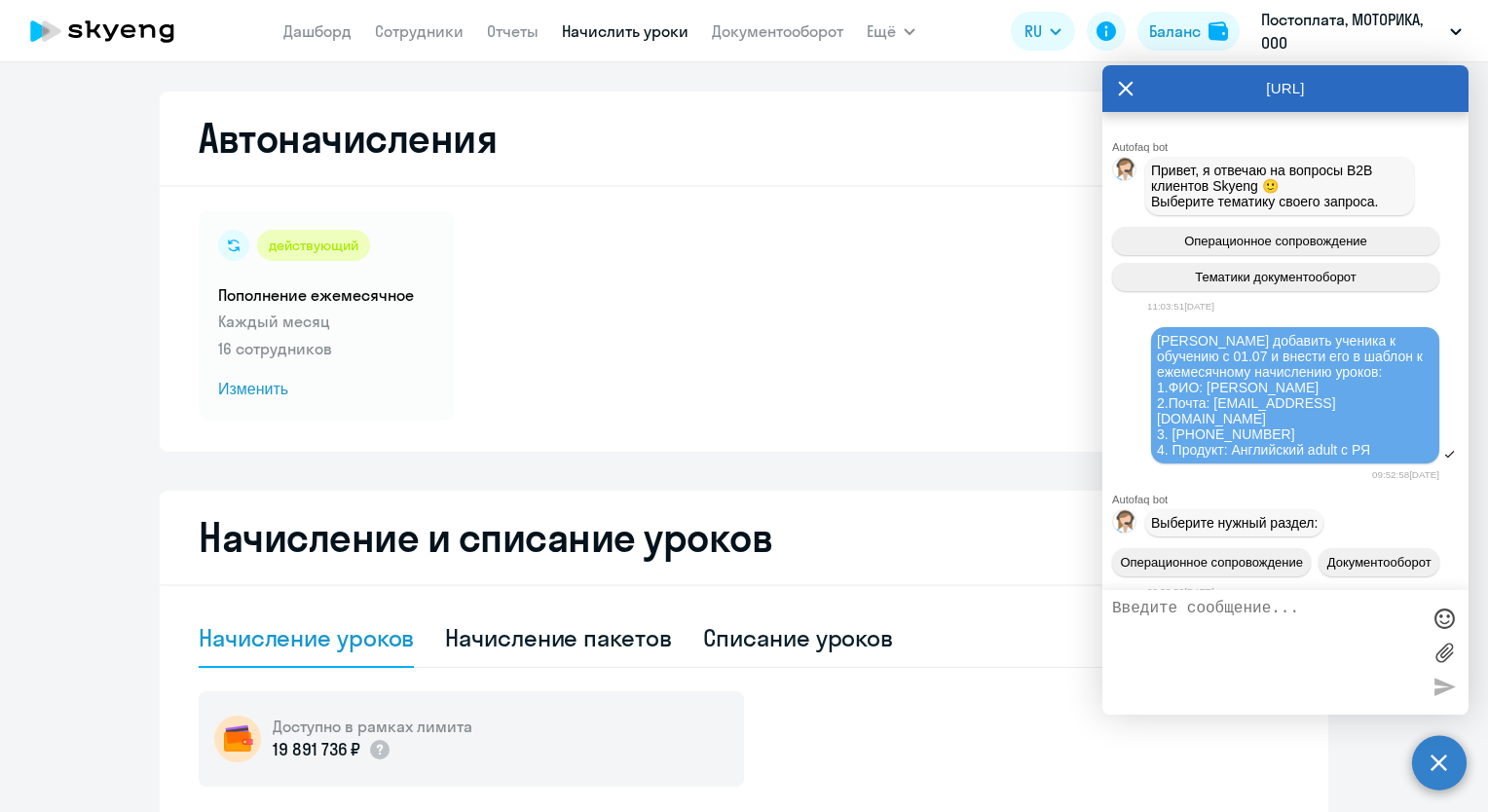
scroll to position [47236, 0]
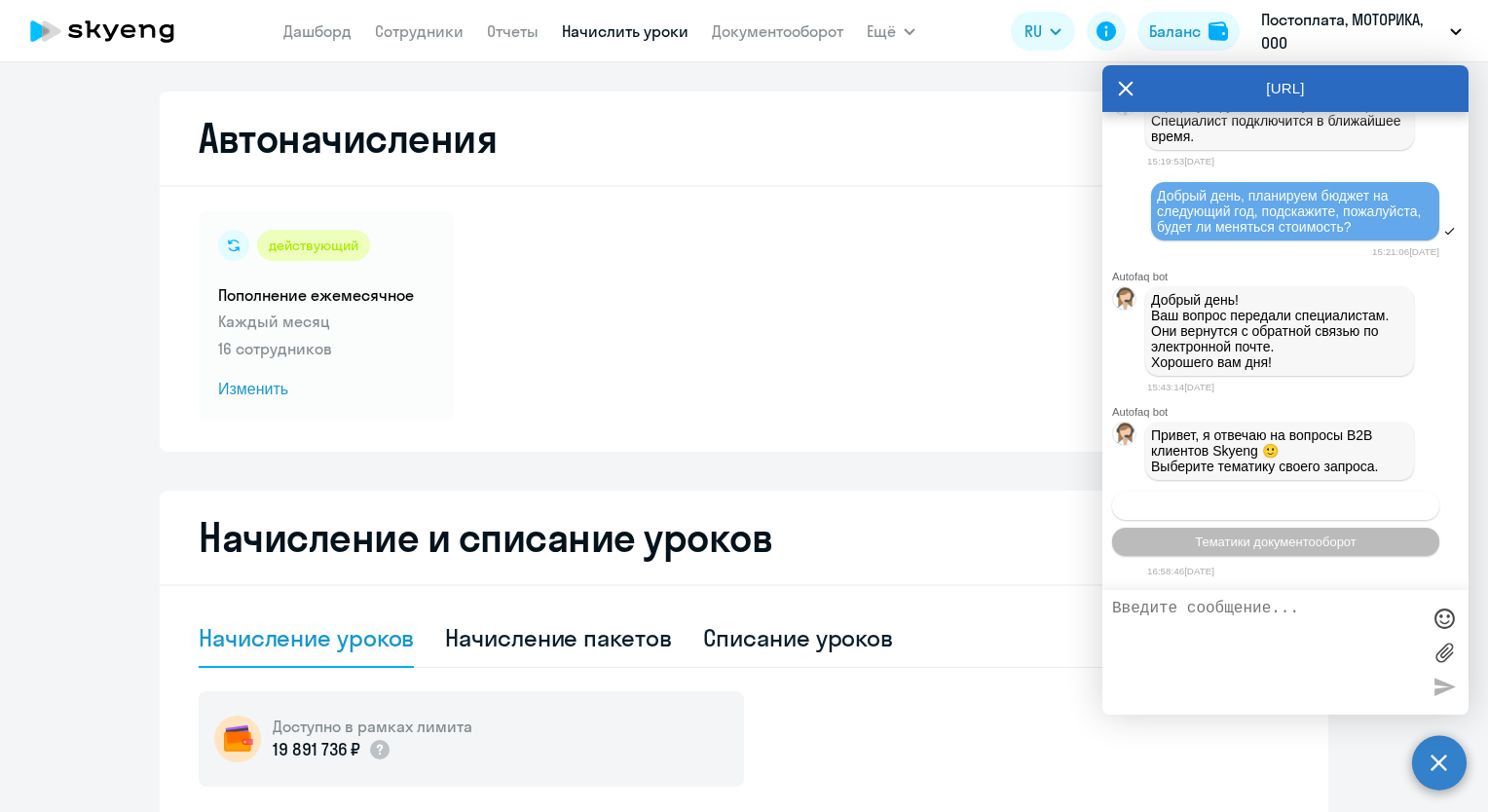
click at [1251, 508] on span "Операционное сопровождение" at bounding box center [1276, 505] width 183 height 15
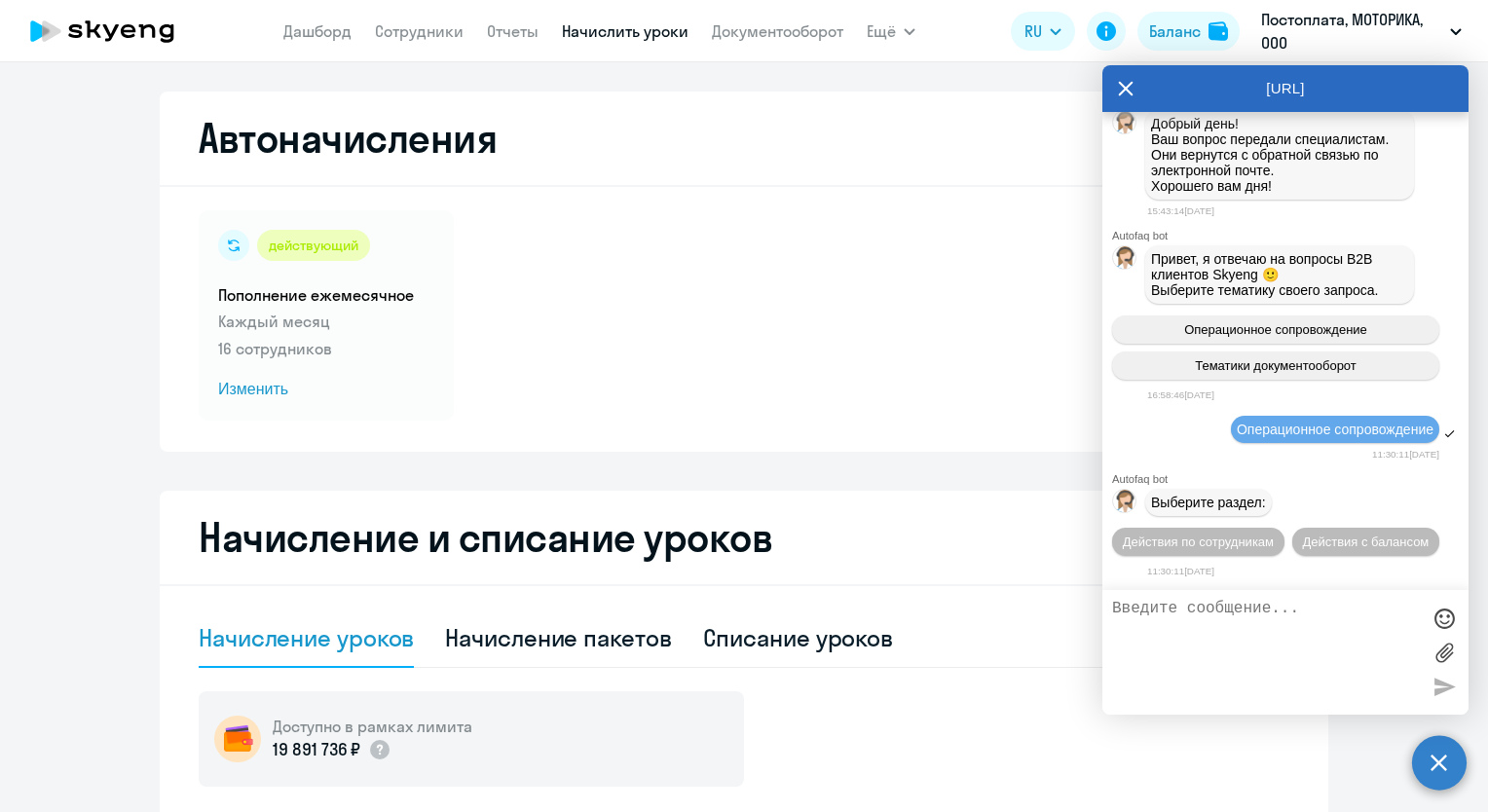
scroll to position [47416, 0]
click at [1228, 540] on span "Действия по сотрудникам" at bounding box center [1198, 541] width 150 height 15
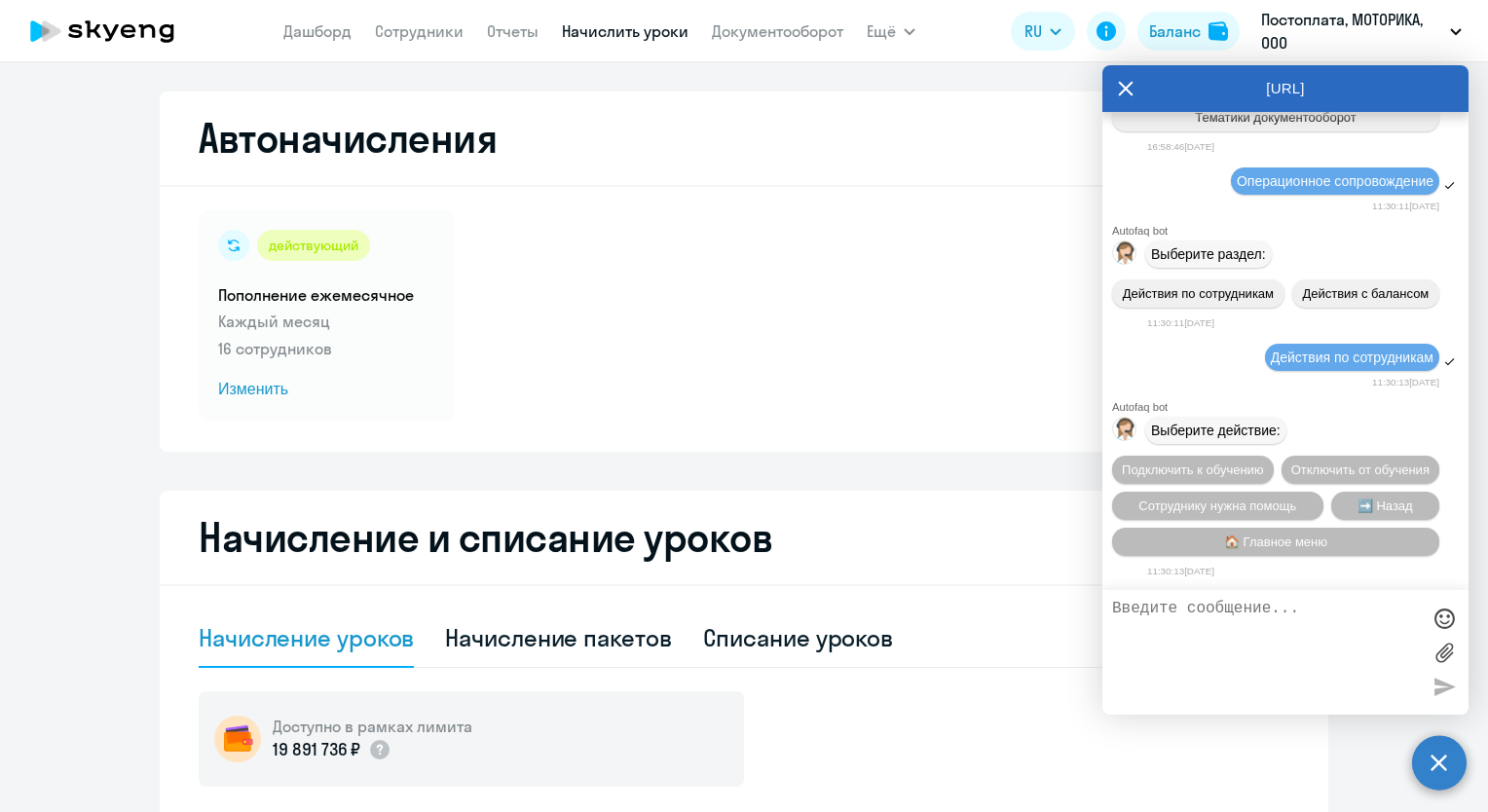
scroll to position [47707, 0]
click at [1292, 464] on span "Отключить от обучения" at bounding box center [1360, 469] width 139 height 15
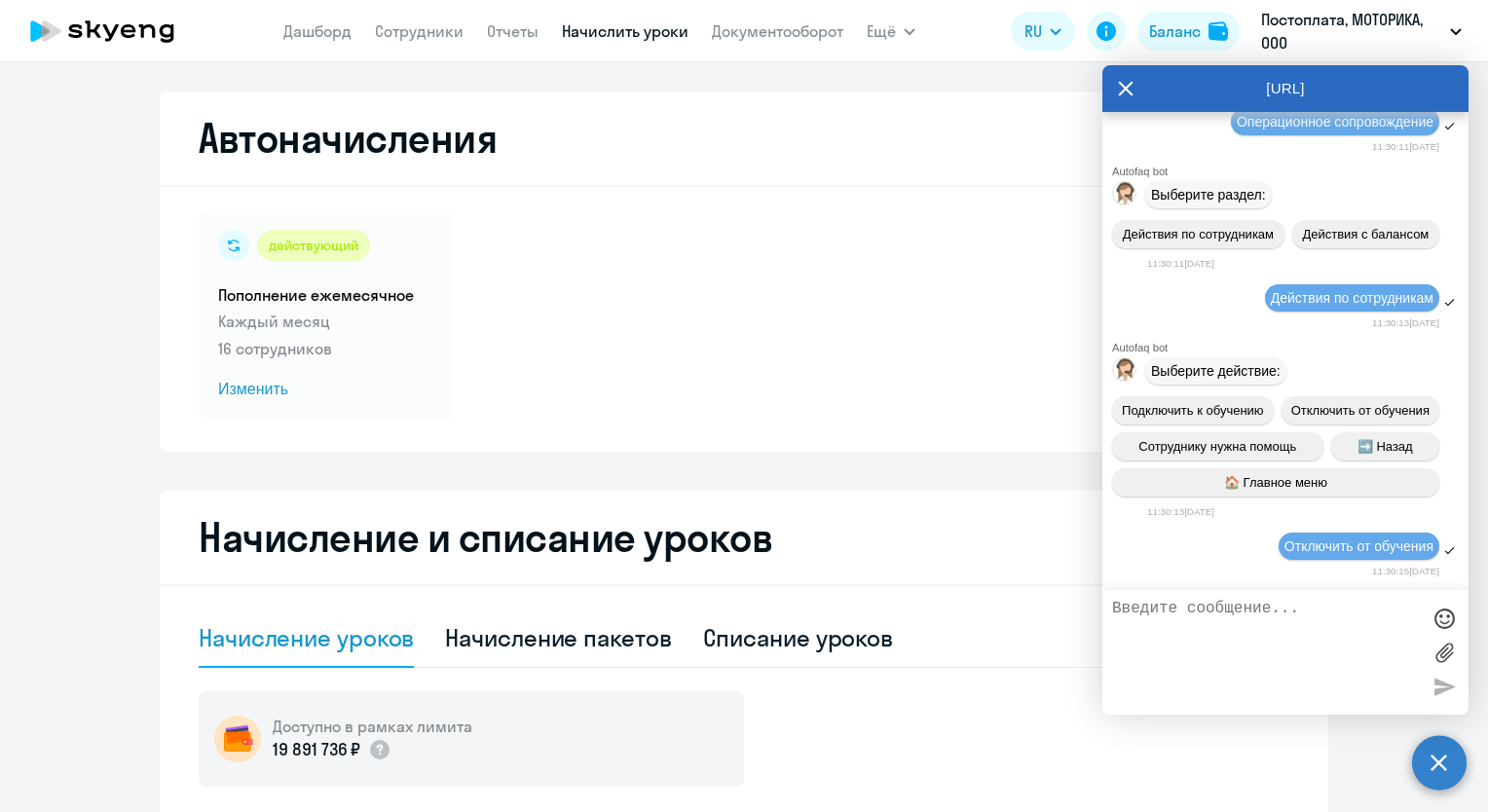
scroll to position [47962, 0]
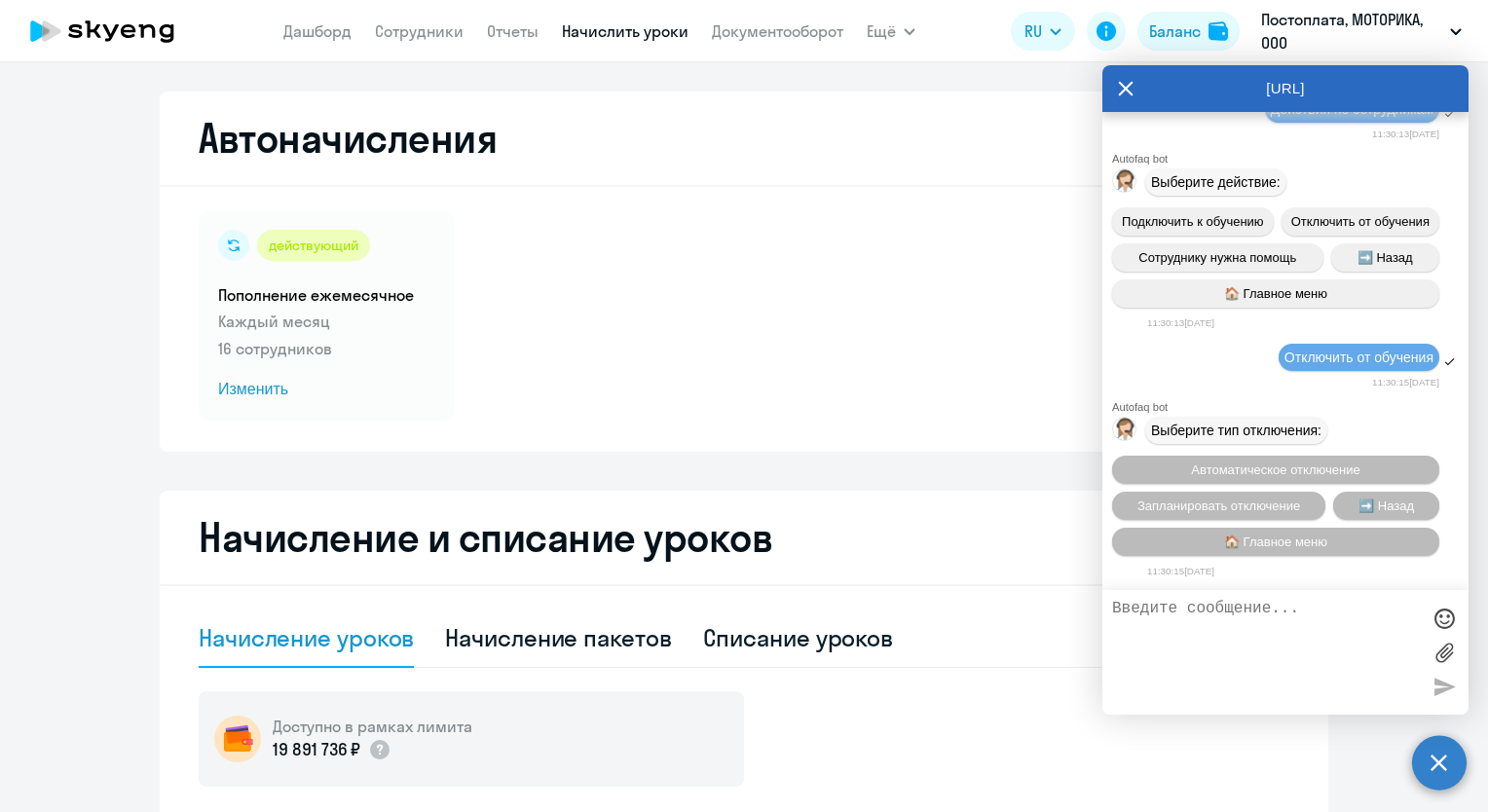
click at [1266, 623] on textarea at bounding box center [1266, 653] width 308 height 106
click at [1267, 503] on span "Запланировать отключение" at bounding box center [1218, 505] width 162 height 15
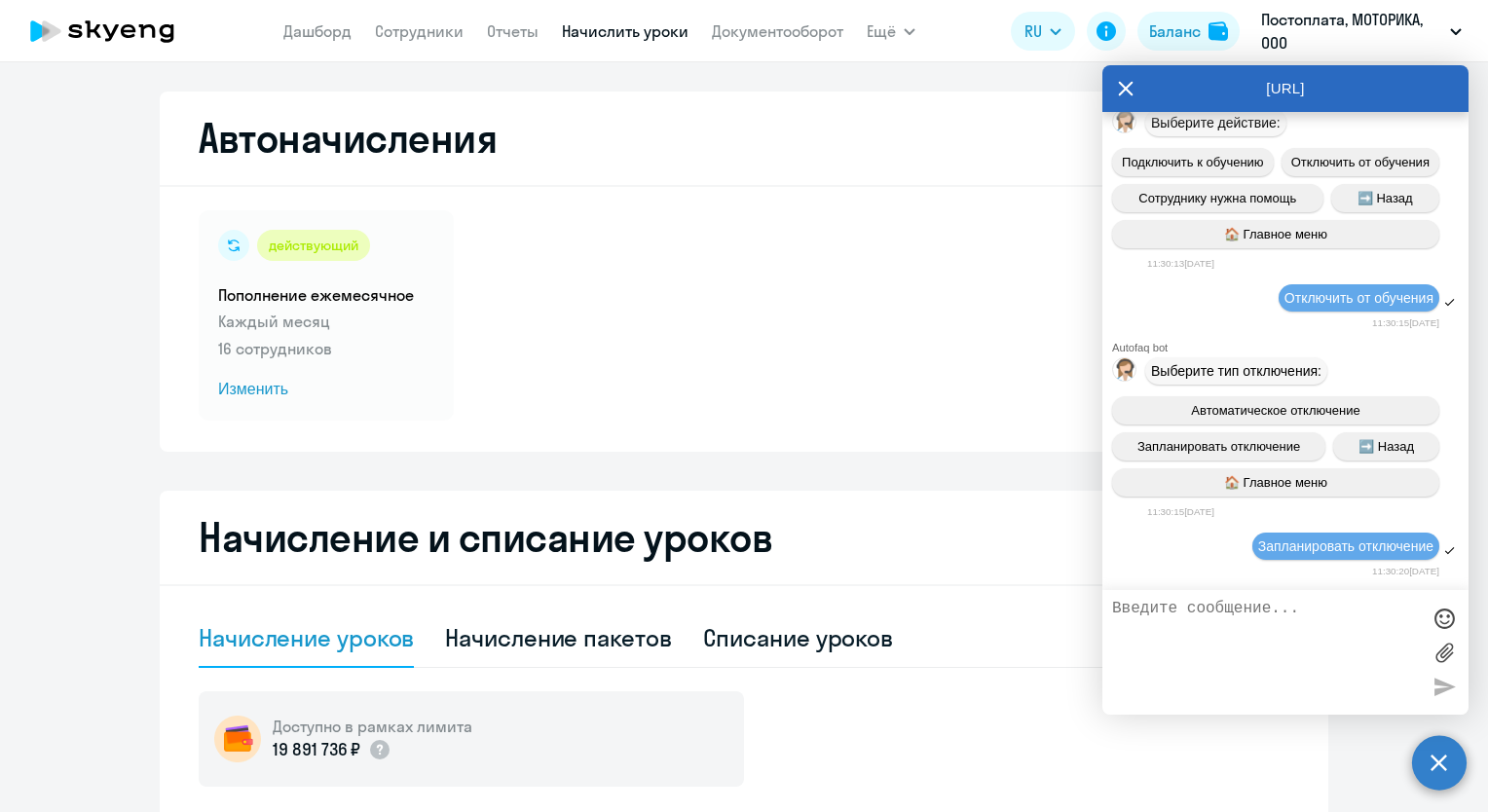
scroll to position [48023, 0]
click at [1237, 636] on textarea at bounding box center [1266, 653] width 308 height 106
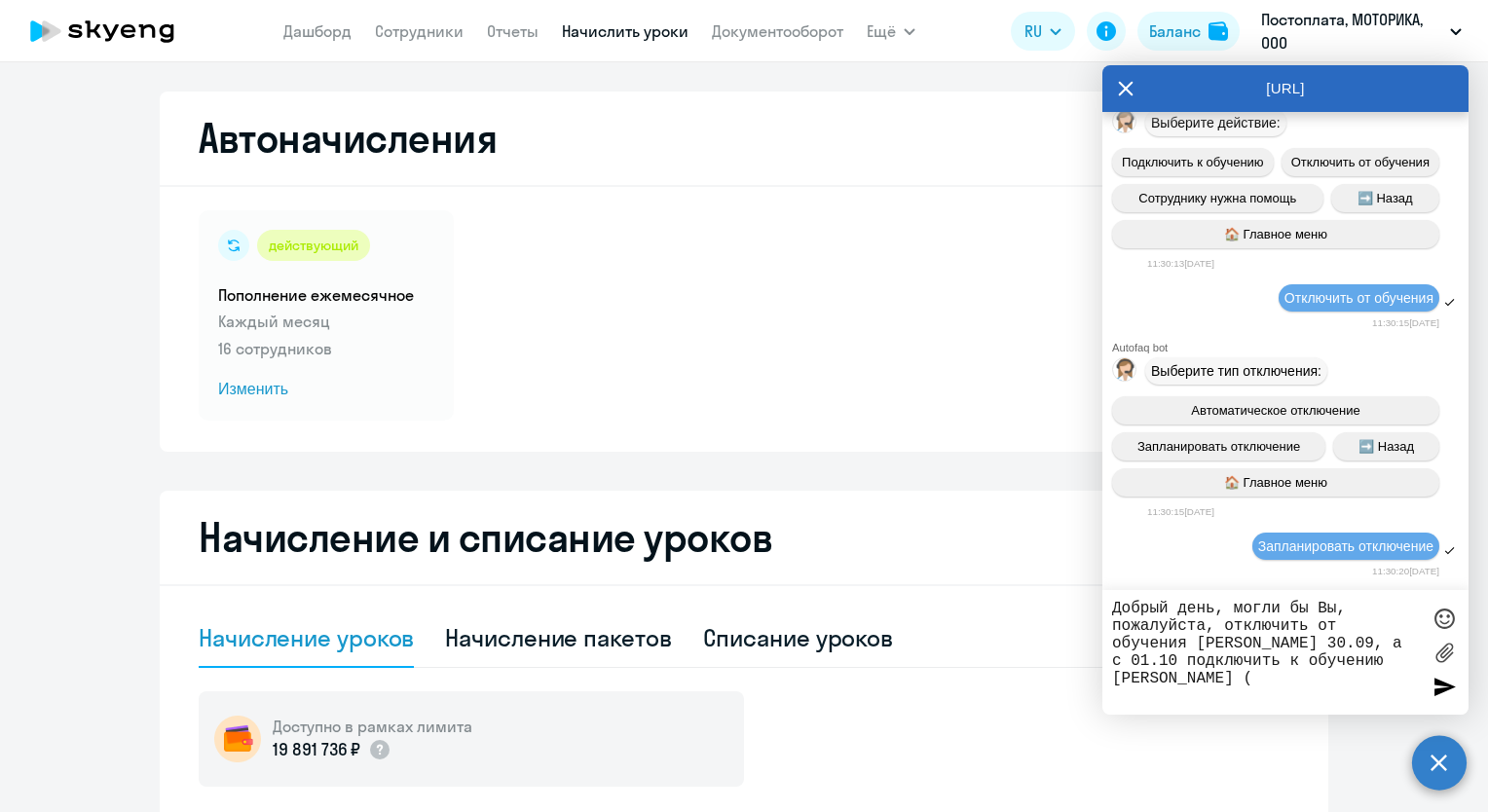
paste textarea "89250117516"
paste textarea "[EMAIL_ADDRESS][PERSON_NAME][DOMAIN_NAME]"
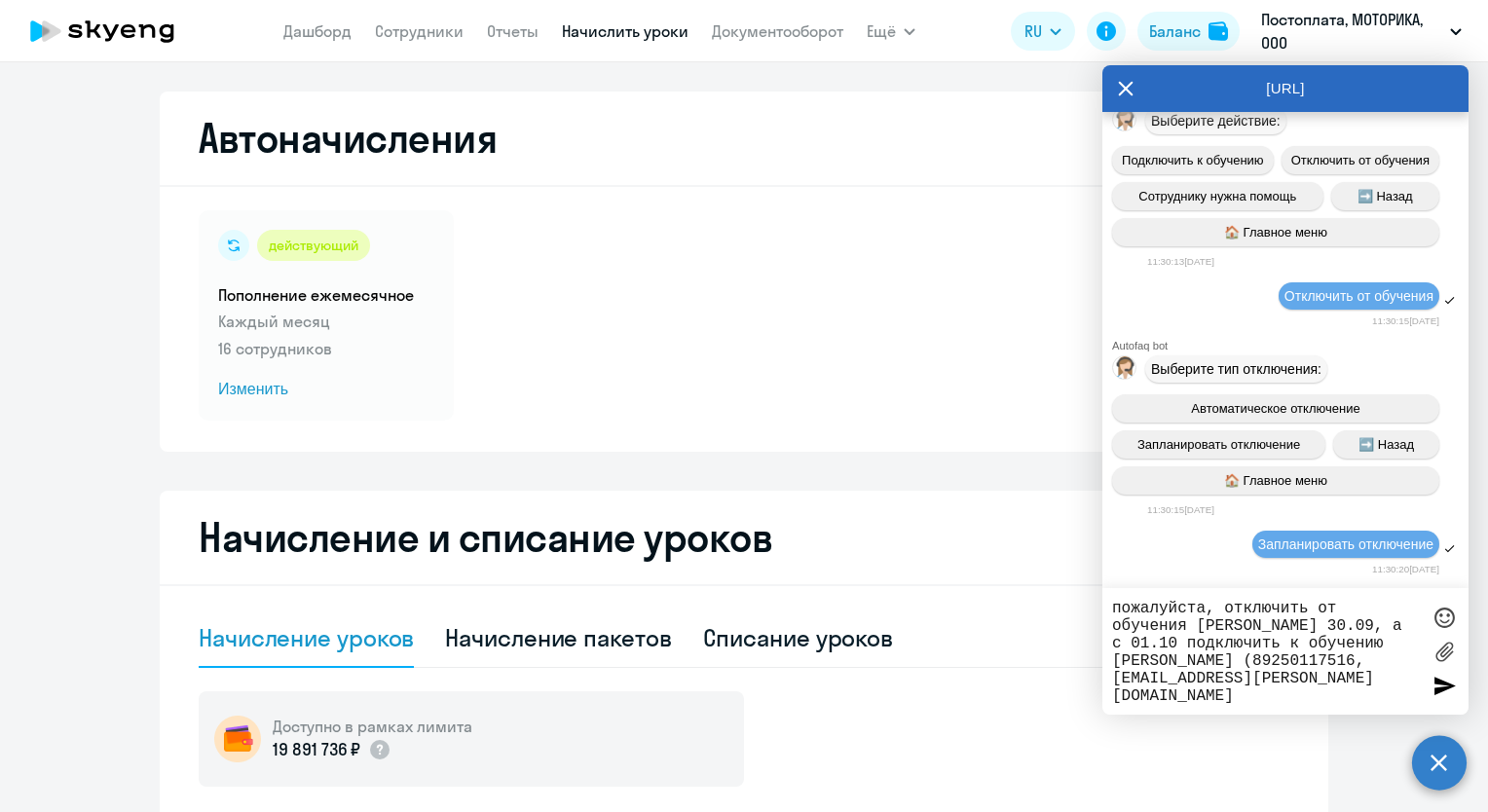
type textarea "Добрый день, могли бы Вы, пожалуйста, отключить от обучения [PERSON_NAME] 30.09…"
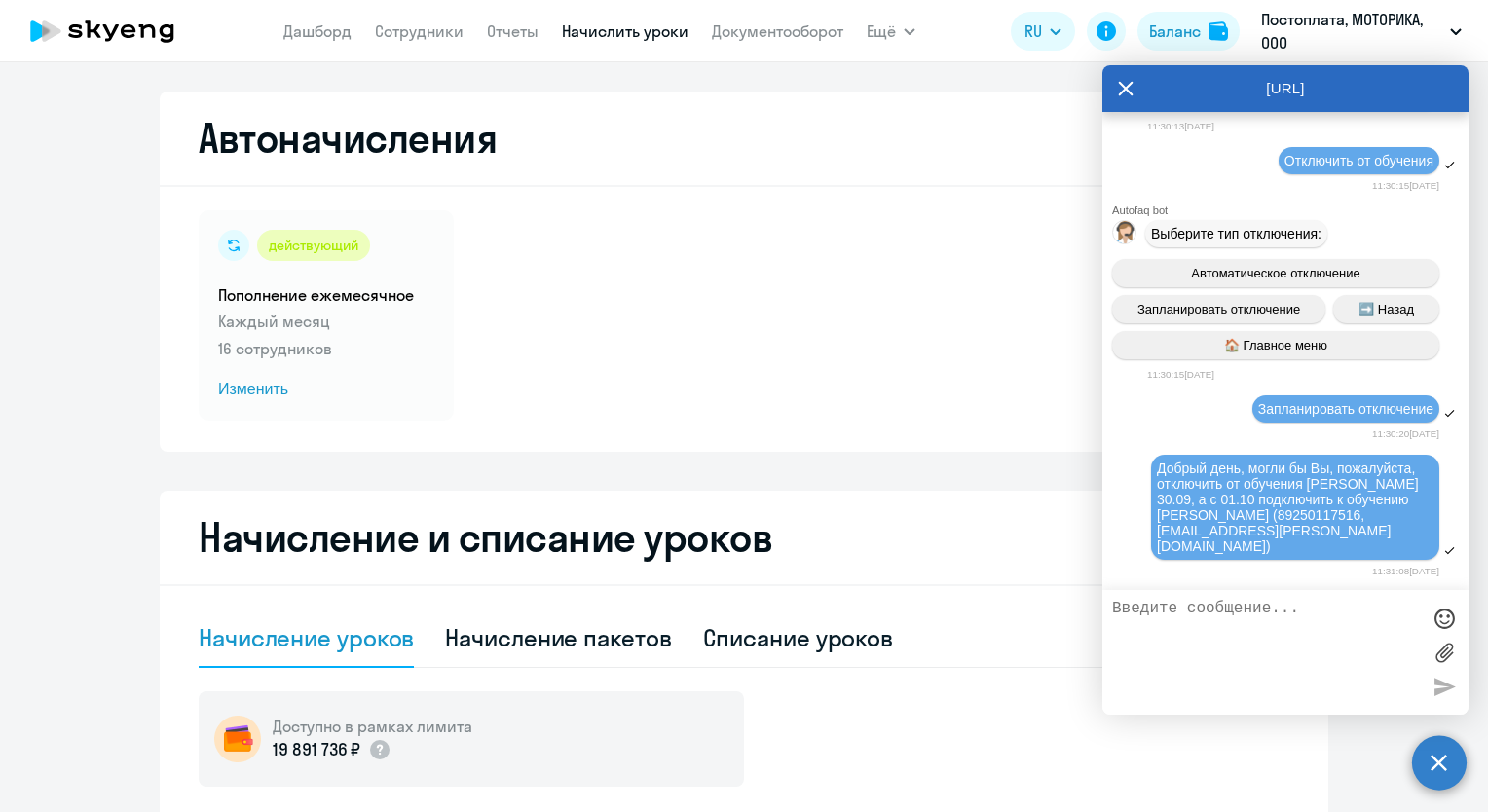
scroll to position [48148, 0]
type textarea "спасибо"
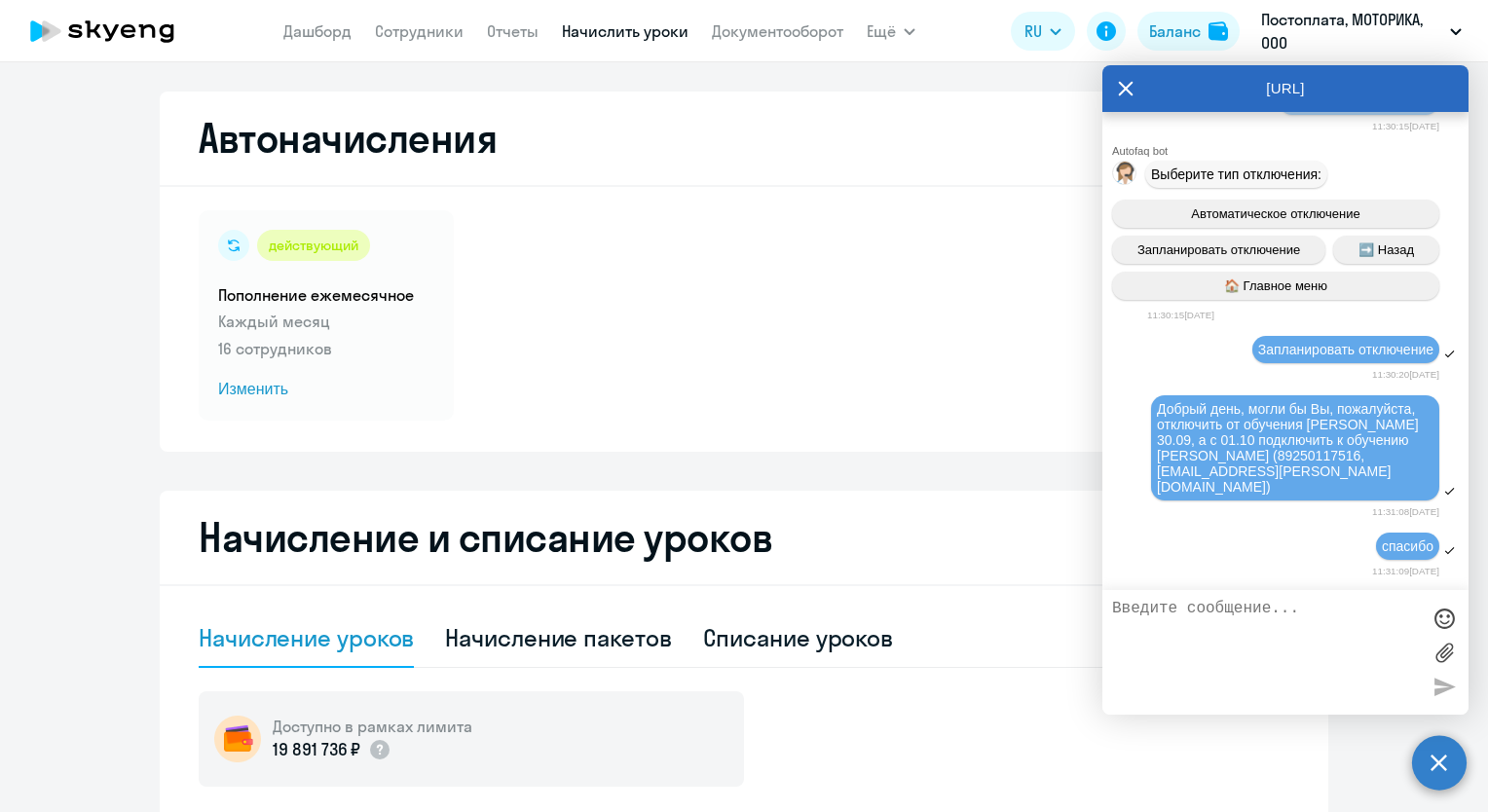
click at [1127, 88] on icon at bounding box center [1126, 88] width 15 height 15
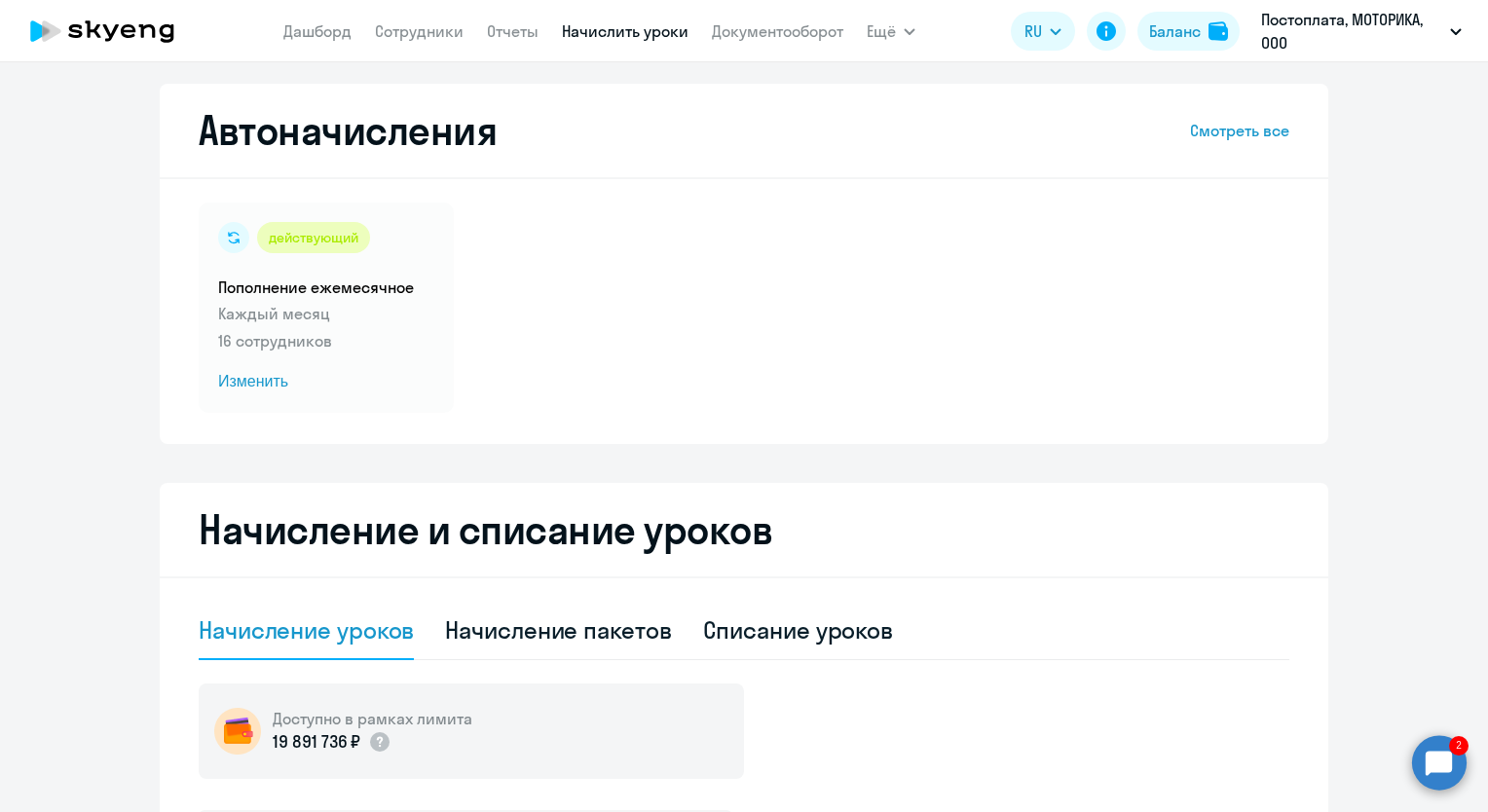
scroll to position [0, 0]
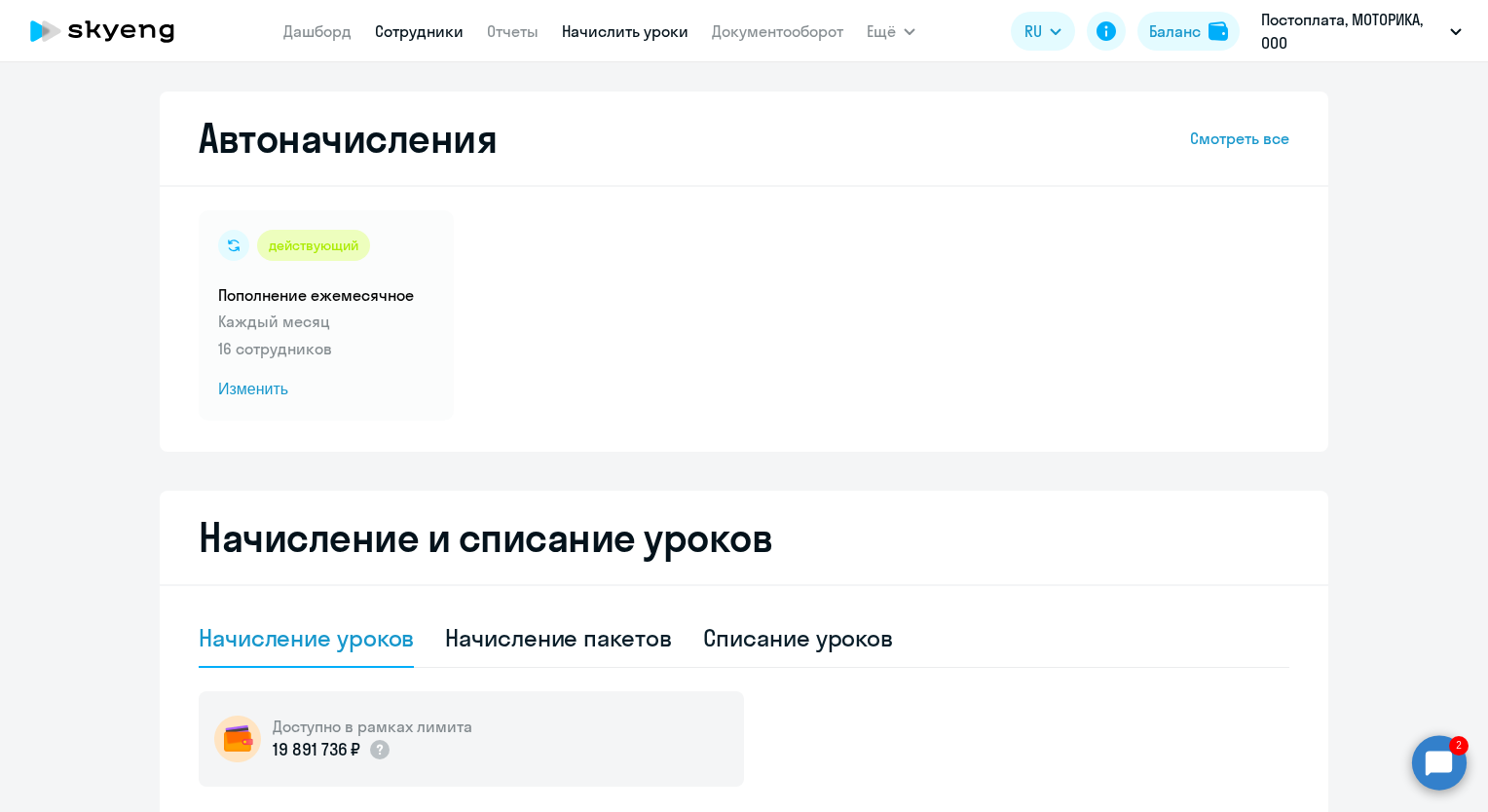
click at [444, 36] on link "Сотрудники" at bounding box center [419, 31] width 89 height 20
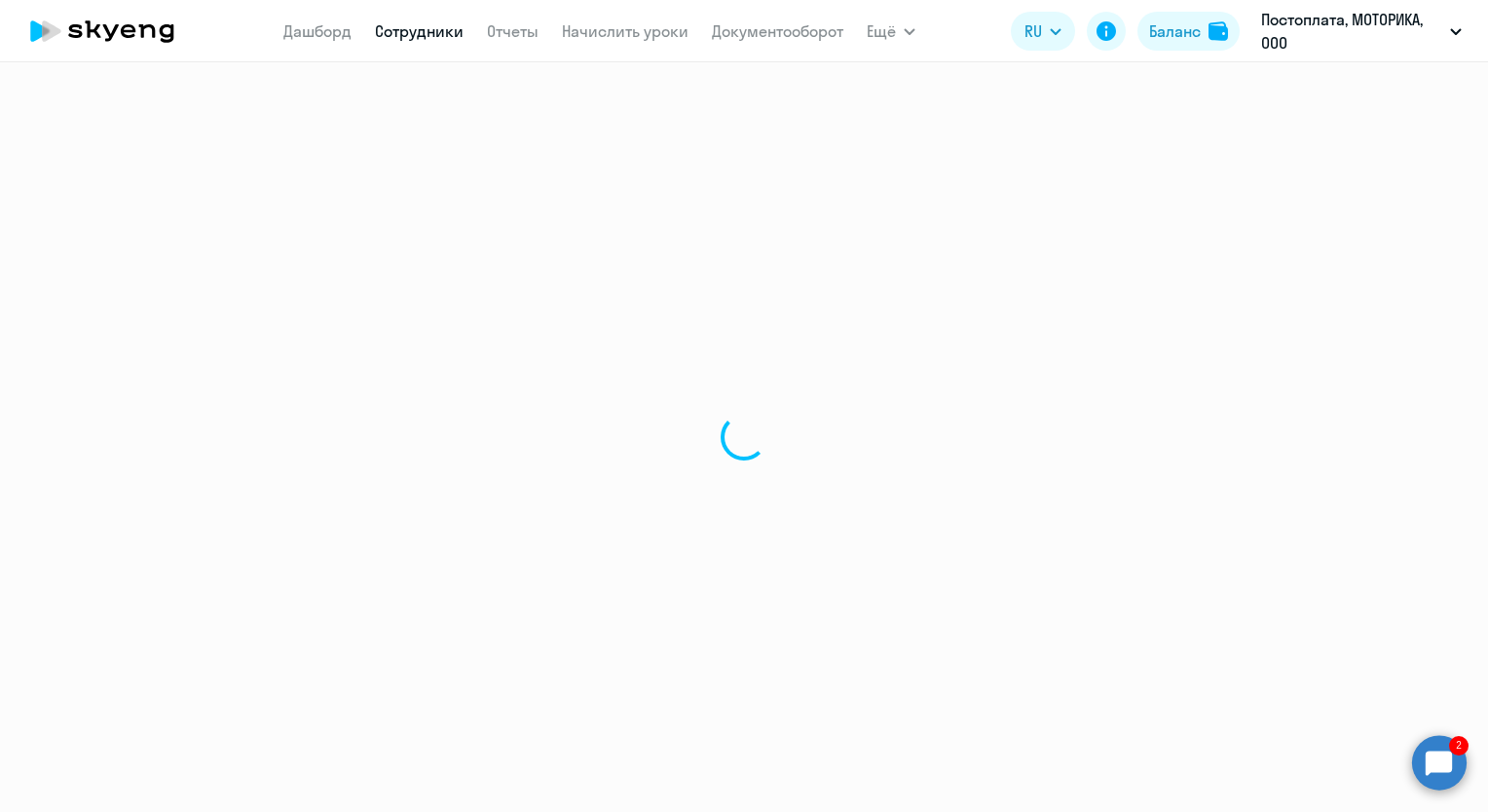
select select "30"
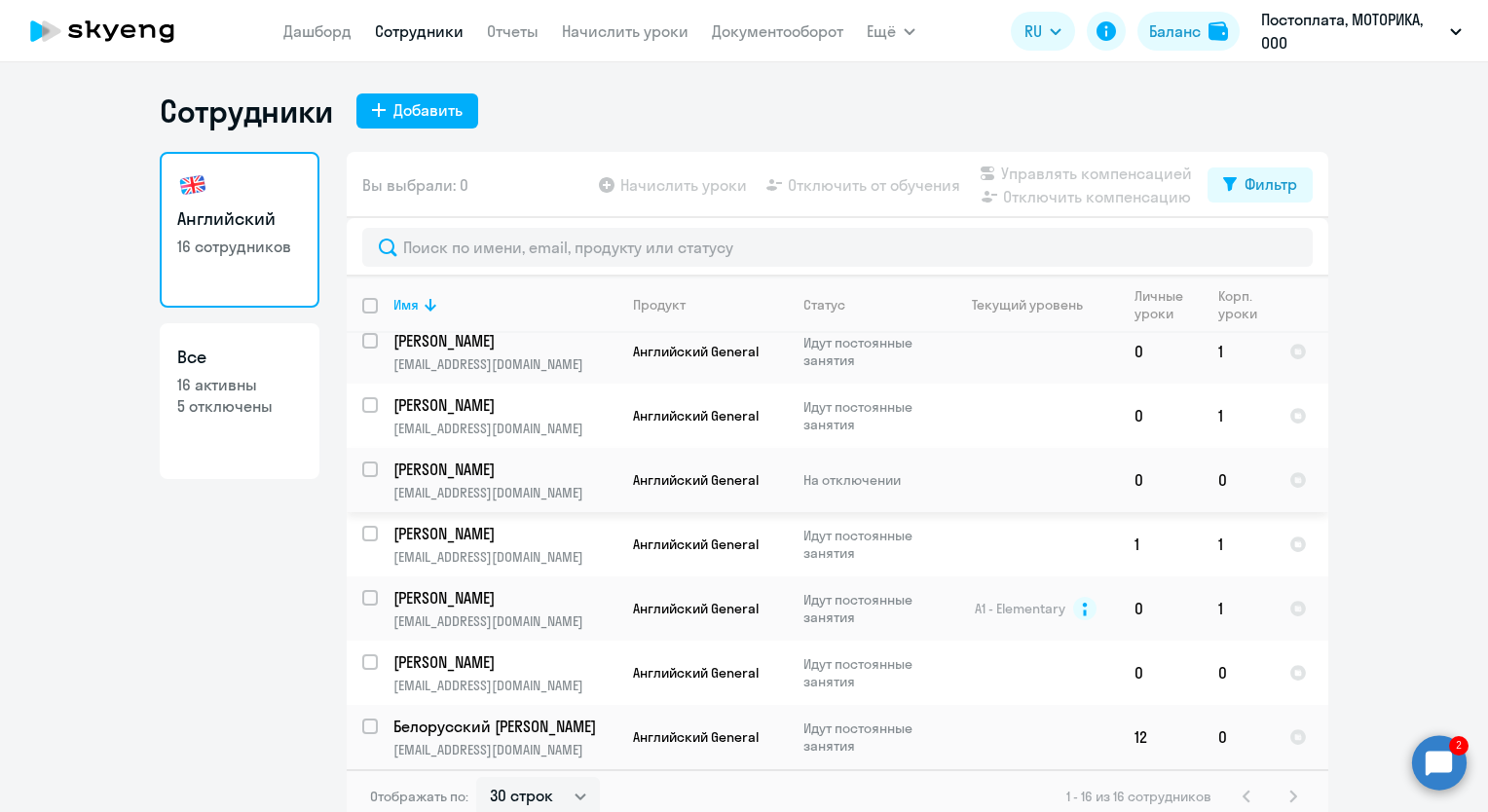
scroll to position [12, 0]
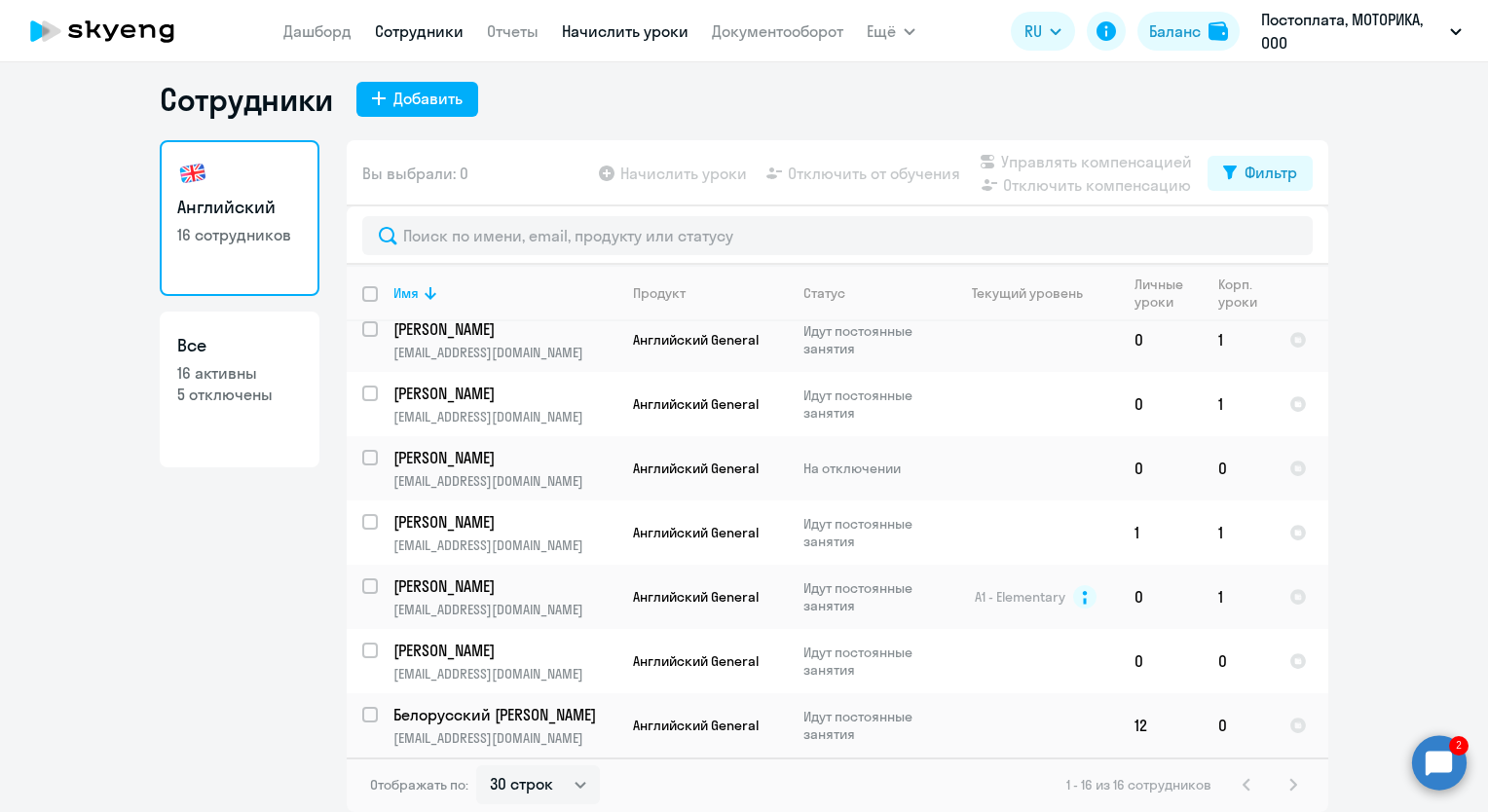
click at [602, 29] on link "Начислить уроки" at bounding box center [625, 31] width 127 height 20
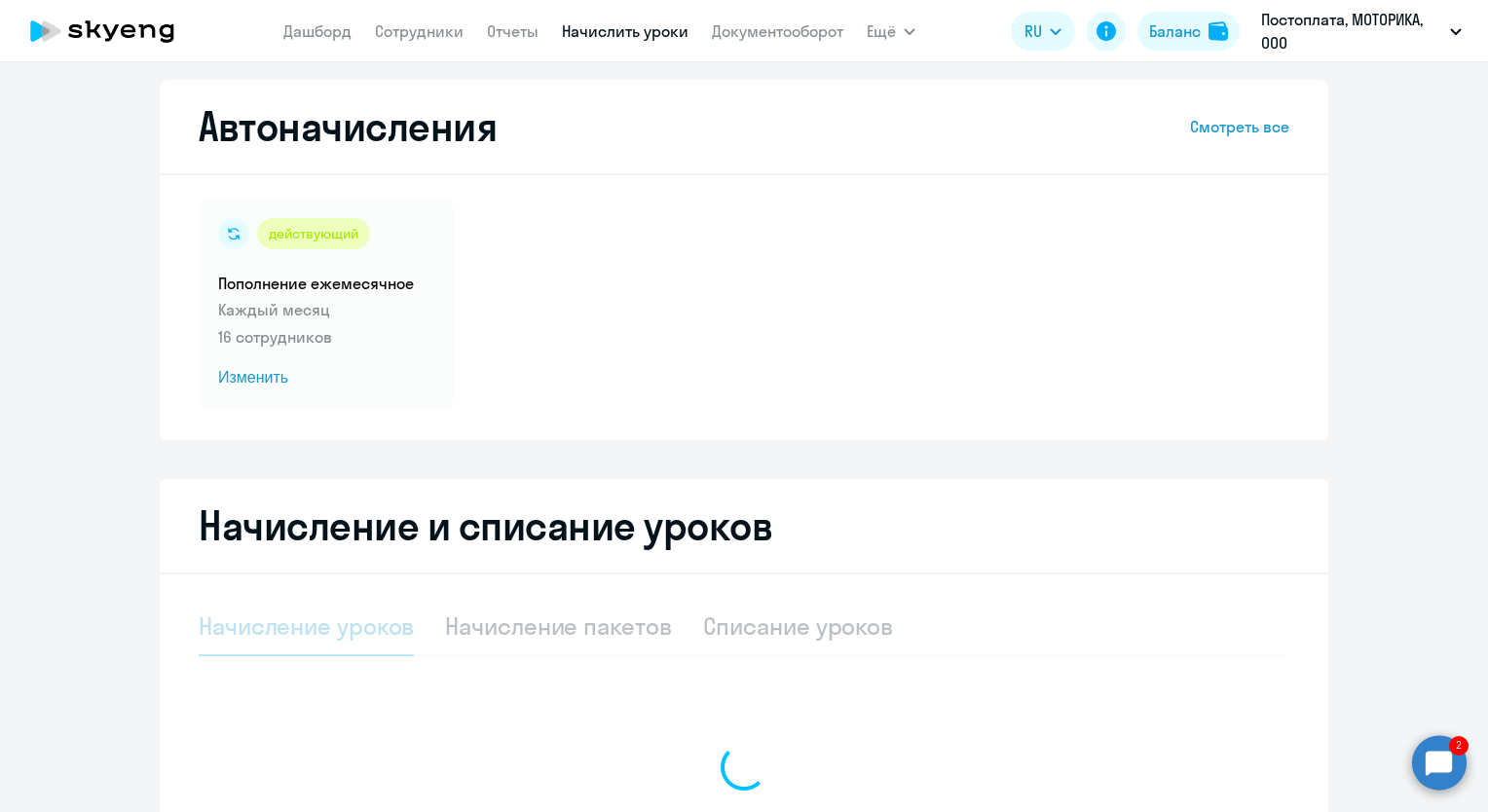
select select "10"
